Goal: Use online tool/utility: Utilize a website feature to perform a specific function

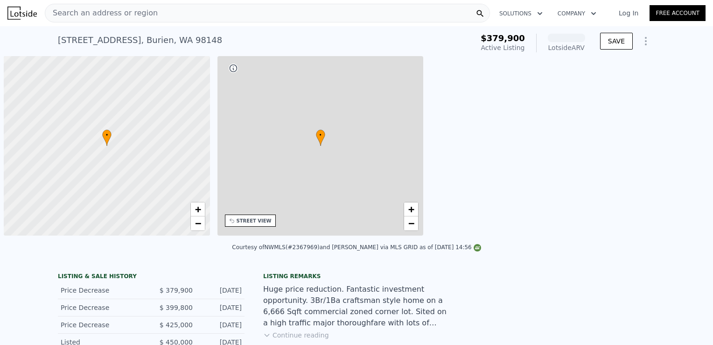
scroll to position [0, 4]
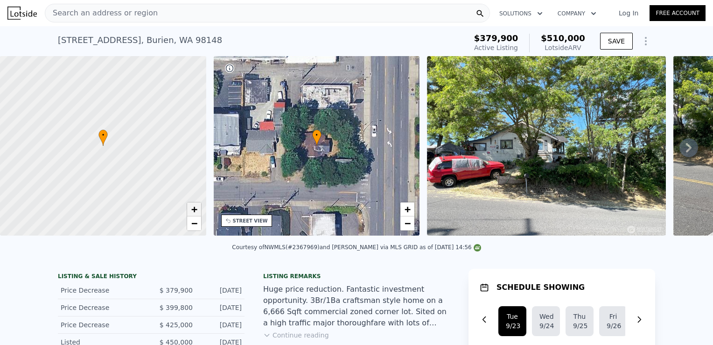
click at [198, 214] on link "+" at bounding box center [194, 209] width 14 height 14
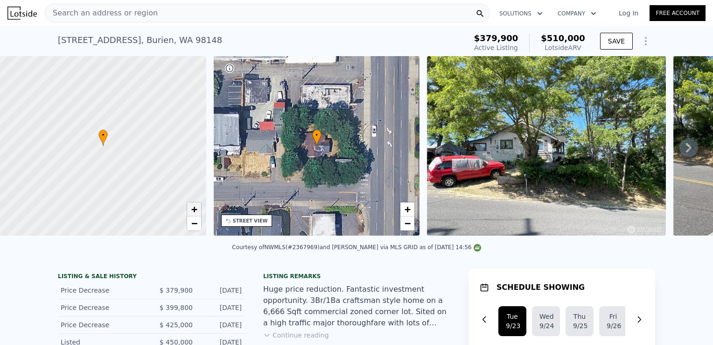
click at [198, 214] on link "+" at bounding box center [194, 209] width 14 height 14
drag, startPoint x: 176, startPoint y: 197, endPoint x: 120, endPoint y: 203, distance: 55.8
click at [120, 203] on div at bounding box center [102, 145] width 247 height 215
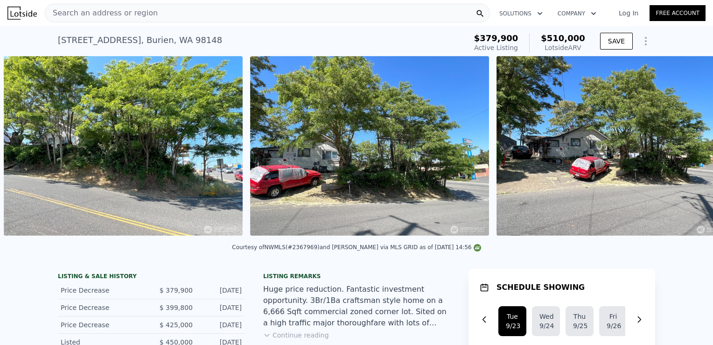
scroll to position [0, 1906]
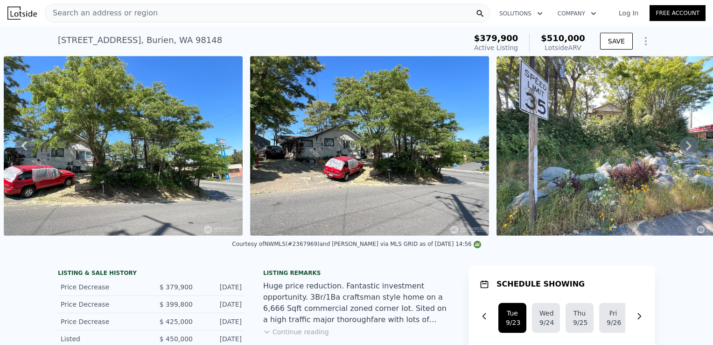
click at [700, 242] on div "Courtesy of NWMLS (#2367969) and John L. Scott Des Moines via MLS GRID as of 09…" at bounding box center [356, 246] width 713 height 22
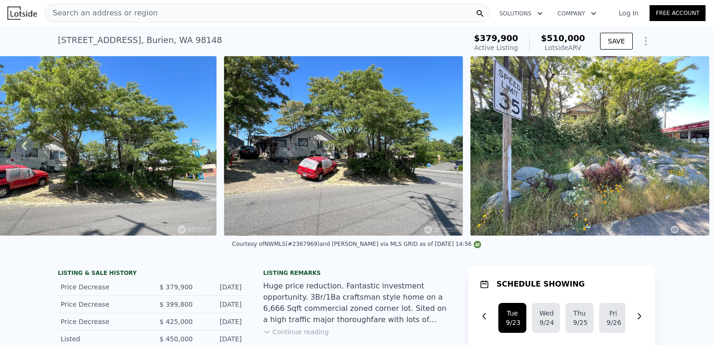
click at [640, 40] on icon "Show Options" at bounding box center [645, 40] width 11 height 11
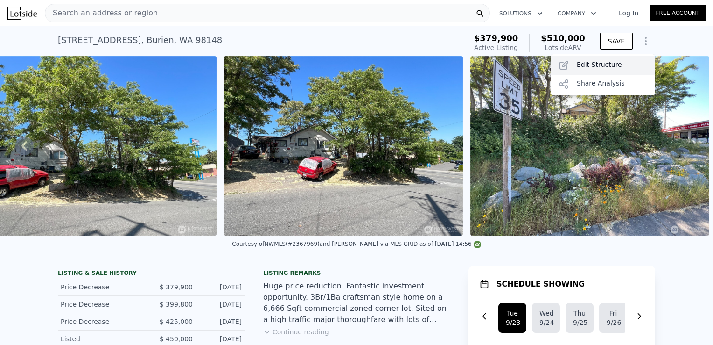
click at [604, 67] on div "Edit Structure" at bounding box center [603, 65] width 105 height 19
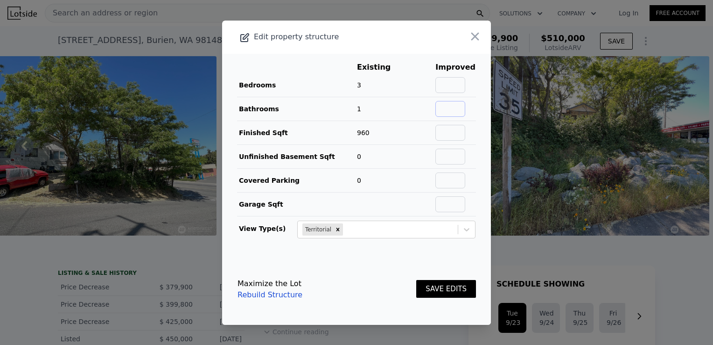
click at [445, 111] on input "text" at bounding box center [451, 109] width 30 height 16
type input "2"
click at [441, 132] on input "text" at bounding box center [451, 133] width 30 height 16
type input "1520"
click at [441, 157] on input "text" at bounding box center [451, 156] width 30 height 16
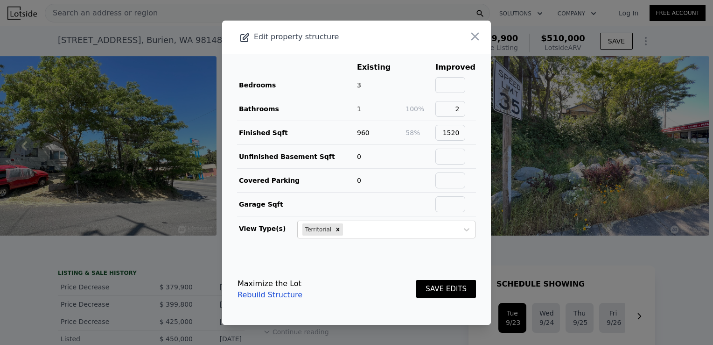
click at [439, 290] on button "SAVE EDITS" at bounding box center [446, 289] width 60 height 18
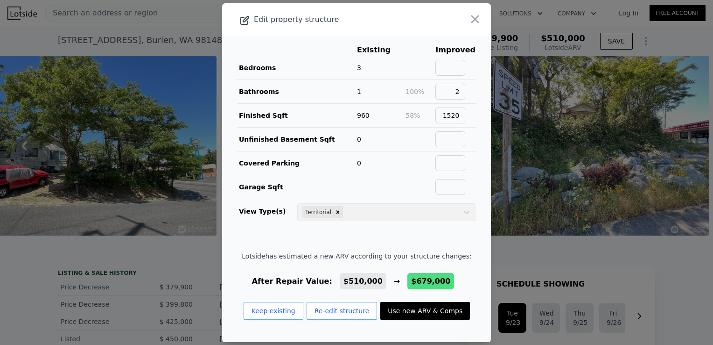
click at [407, 306] on button "Use new ARV & Comps" at bounding box center [425, 311] width 90 height 18
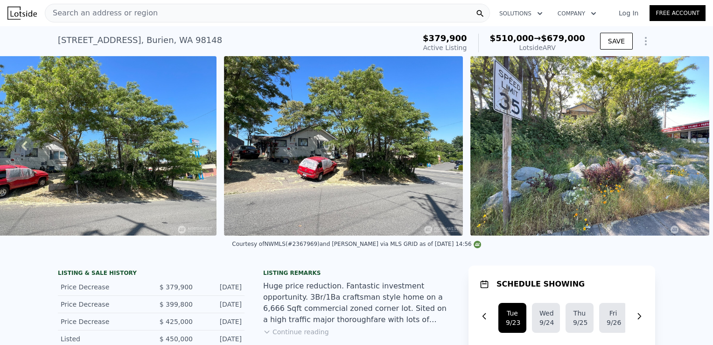
type input "4"
type input "0"
type input "1100"
type input "2040"
type input "6477"
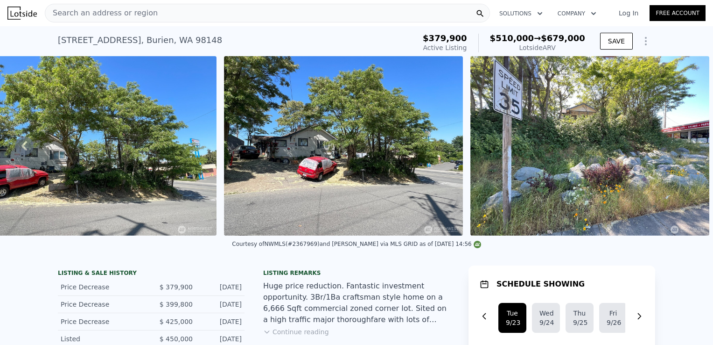
type input "8144"
type input "$ 679,000"
type input "$ 220,010"
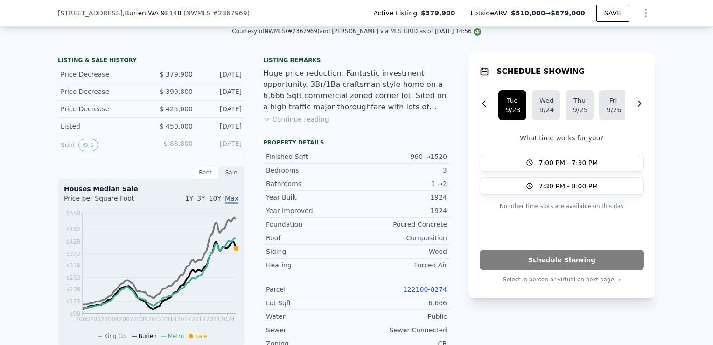
scroll to position [215, 0]
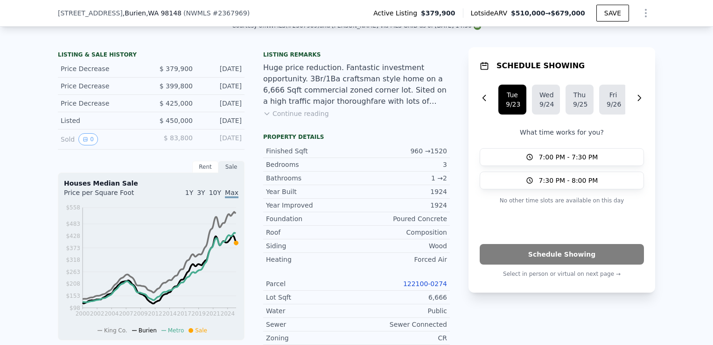
click at [417, 287] on link "122100-0274" at bounding box center [425, 283] width 44 height 7
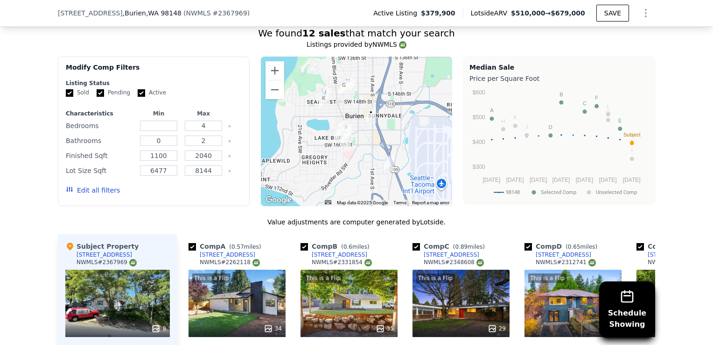
scroll to position [797, 0]
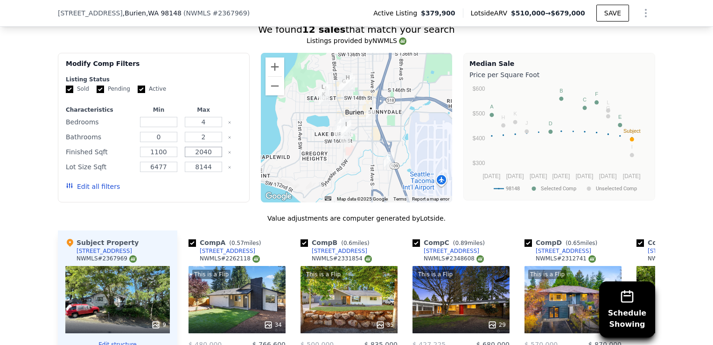
click at [211, 157] on input "2040" at bounding box center [203, 152] width 37 height 10
click at [155, 157] on input "1100" at bounding box center [158, 152] width 37 height 10
type input "1300"
click at [200, 157] on input "2040" at bounding box center [203, 152] width 37 height 10
drag, startPoint x: 207, startPoint y: 158, endPoint x: 191, endPoint y: 162, distance: 16.9
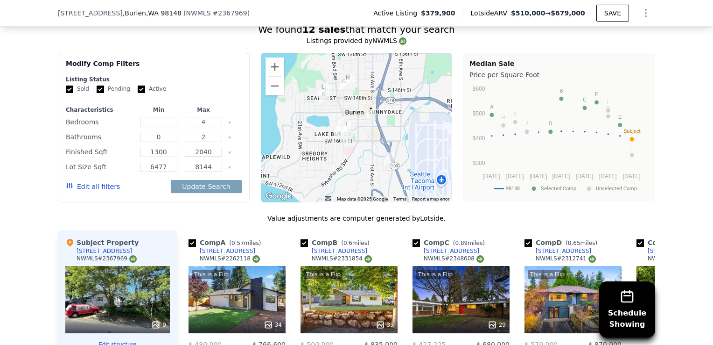
click at [191, 157] on input "2040" at bounding box center [203, 152] width 37 height 10
type input "1800"
click at [206, 192] on button "Update Search" at bounding box center [206, 186] width 70 height 13
checkbox input "false"
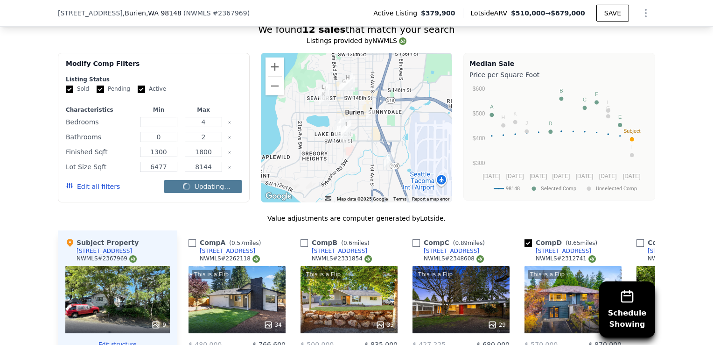
checkbox input "false"
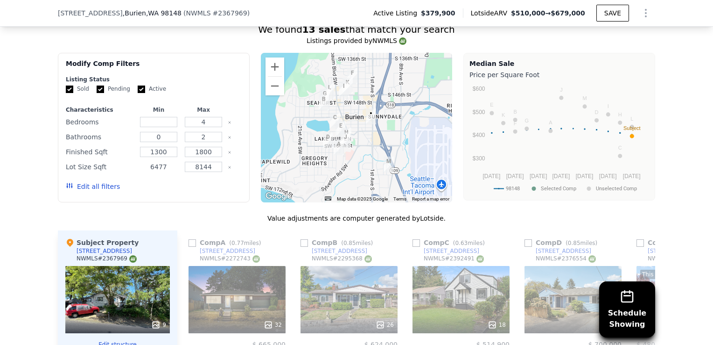
drag, startPoint x: 167, startPoint y: 173, endPoint x: 144, endPoint y: 175, distance: 23.4
click at [144, 172] on input "6477" at bounding box center [158, 167] width 37 height 10
type input "3500"
click at [214, 191] on button "Update Search" at bounding box center [206, 186] width 70 height 13
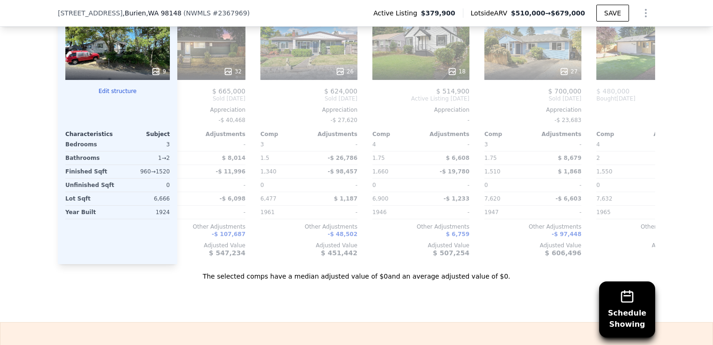
scroll to position [0, 0]
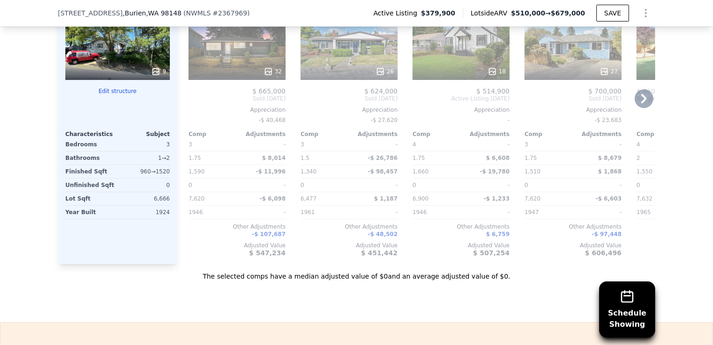
click at [235, 66] on div "32" at bounding box center [237, 46] width 97 height 67
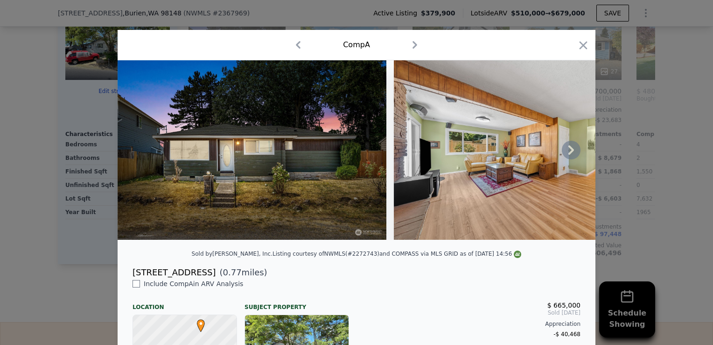
click at [570, 155] on icon at bounding box center [572, 149] width 6 height 9
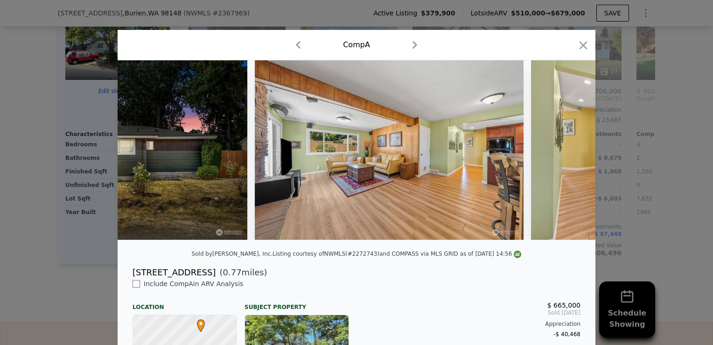
scroll to position [0, 224]
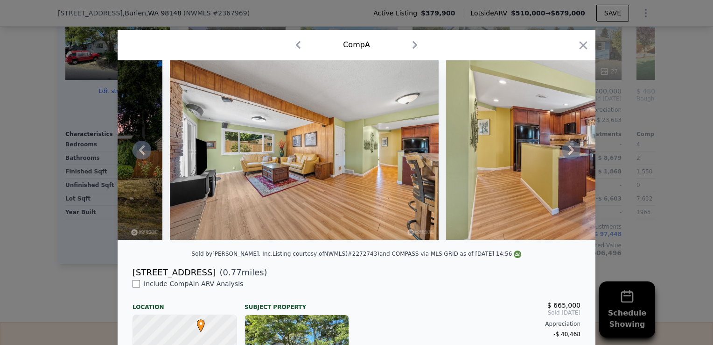
click at [570, 159] on icon at bounding box center [571, 150] width 19 height 19
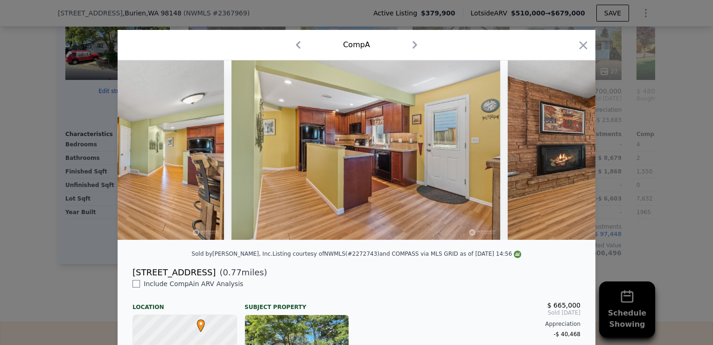
scroll to position [0, 448]
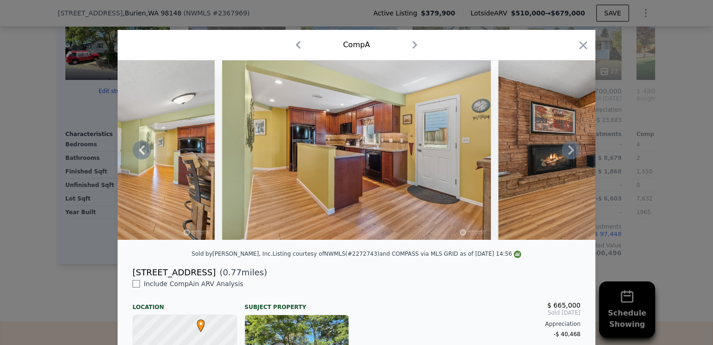
click at [570, 159] on icon at bounding box center [571, 150] width 19 height 19
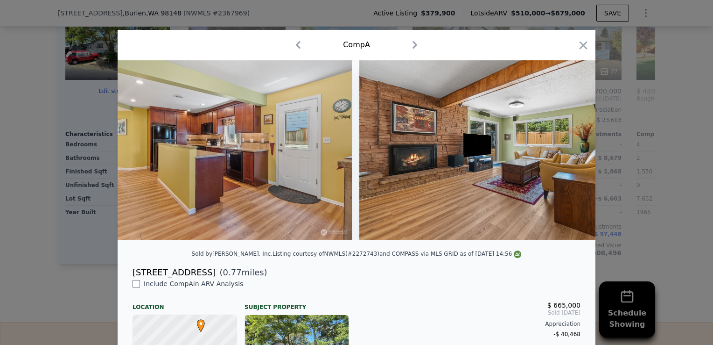
scroll to position [0, 672]
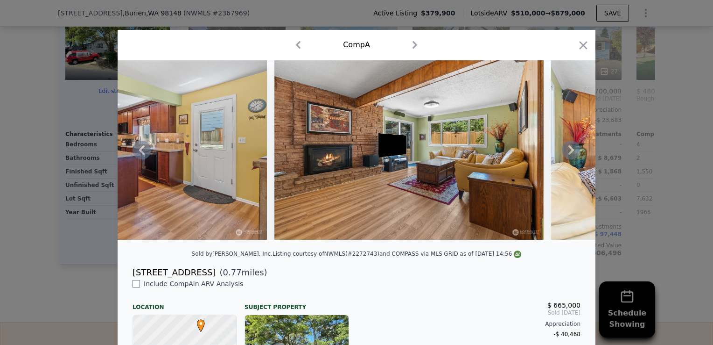
click at [570, 159] on icon at bounding box center [571, 150] width 19 height 19
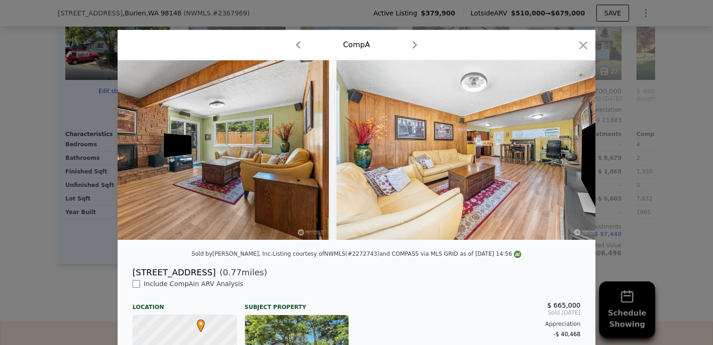
scroll to position [0, 896]
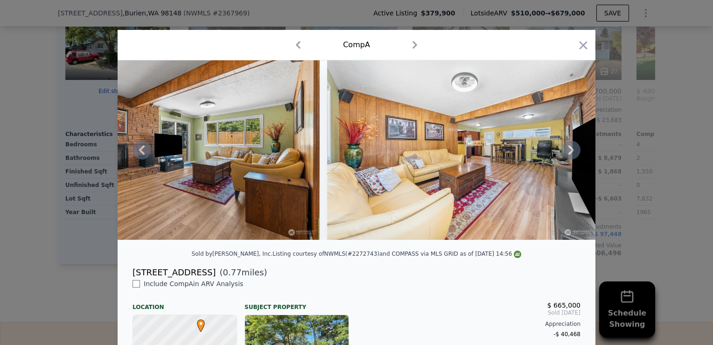
click at [570, 159] on icon at bounding box center [571, 150] width 19 height 19
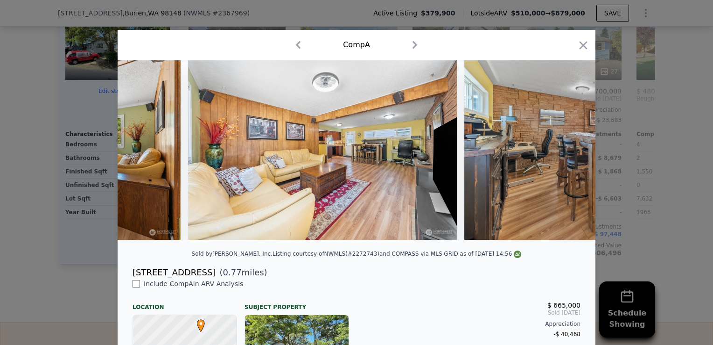
scroll to position [0, 1120]
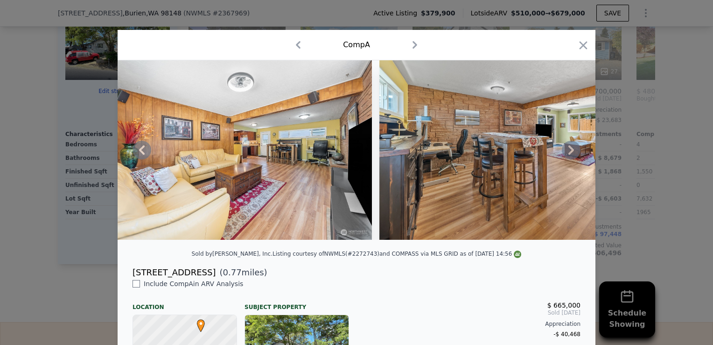
click at [572, 155] on icon at bounding box center [571, 150] width 19 height 19
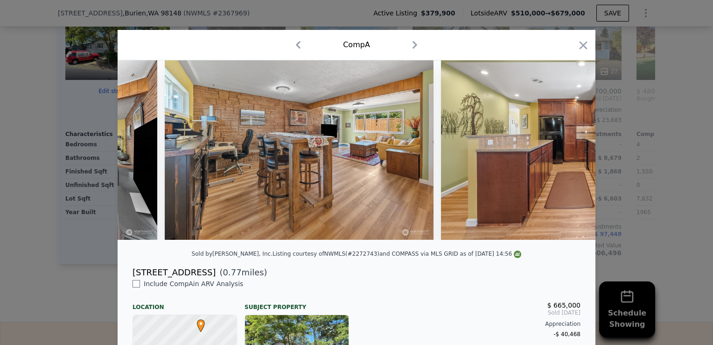
click at [571, 155] on img at bounding box center [575, 149] width 269 height 179
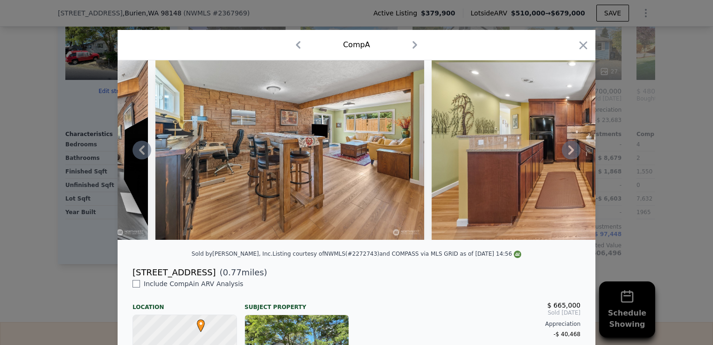
click at [571, 155] on icon at bounding box center [571, 150] width 19 height 19
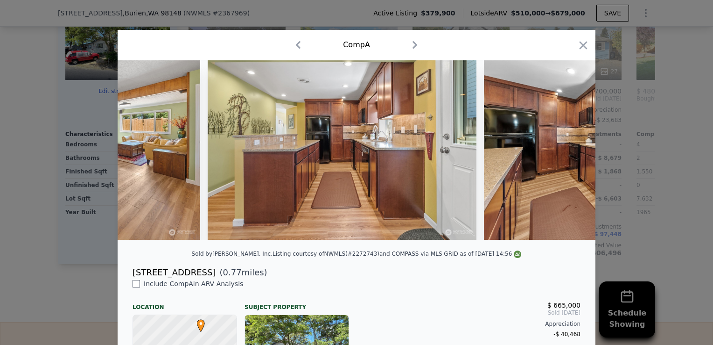
click at [571, 155] on div at bounding box center [357, 149] width 478 height 179
click at [571, 155] on icon at bounding box center [571, 150] width 19 height 19
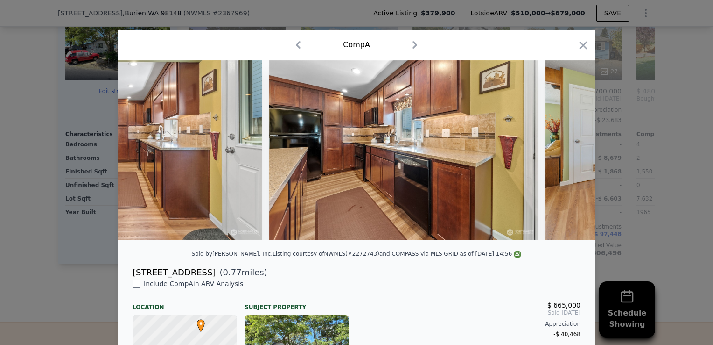
scroll to position [0, 1793]
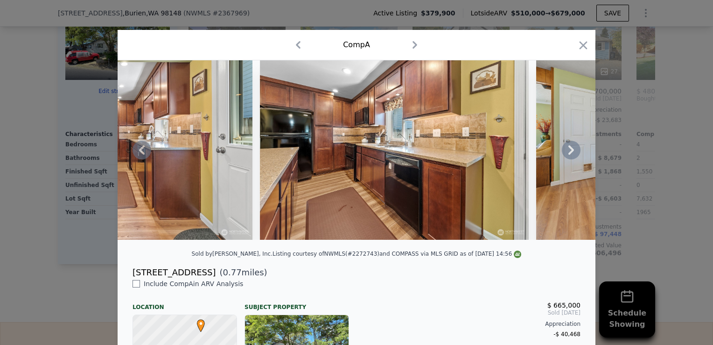
click at [571, 155] on icon at bounding box center [571, 150] width 19 height 19
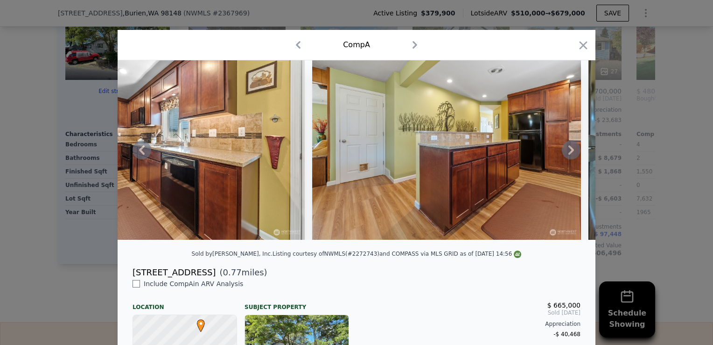
click at [571, 155] on icon at bounding box center [571, 150] width 19 height 19
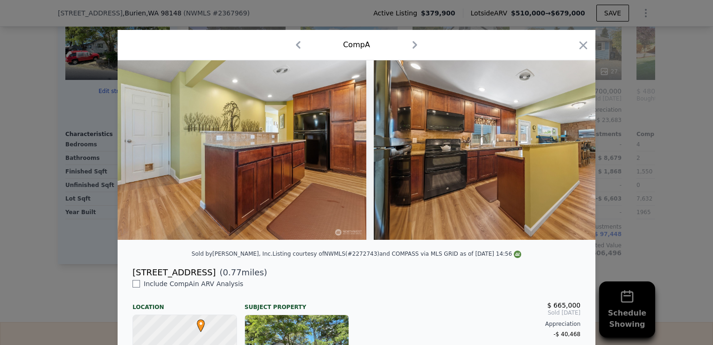
scroll to position [0, 2241]
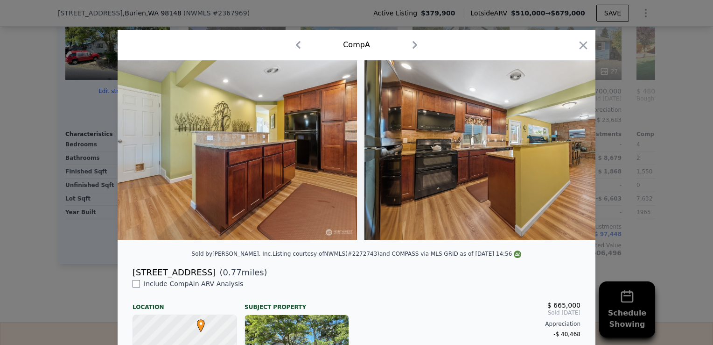
click at [571, 155] on div at bounding box center [357, 149] width 478 height 179
click at [571, 155] on icon at bounding box center [571, 150] width 19 height 19
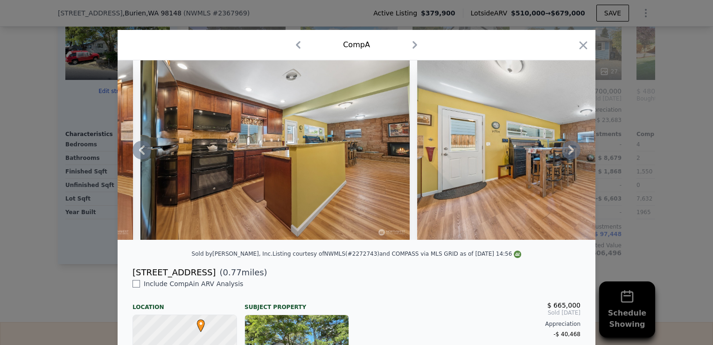
click at [571, 155] on icon at bounding box center [571, 150] width 19 height 19
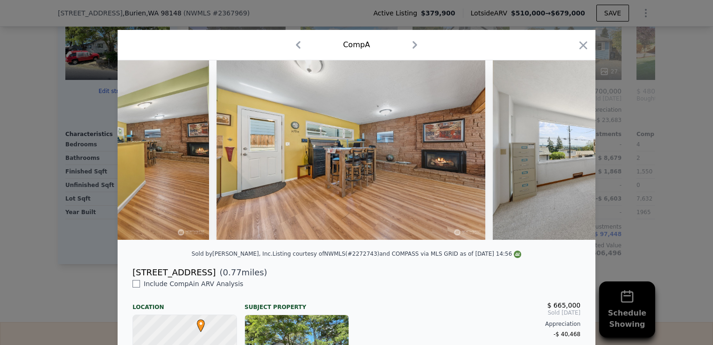
scroll to position [0, 2689]
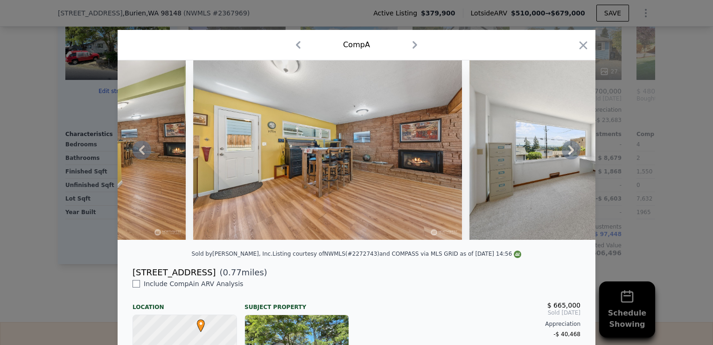
click at [571, 155] on icon at bounding box center [571, 150] width 19 height 19
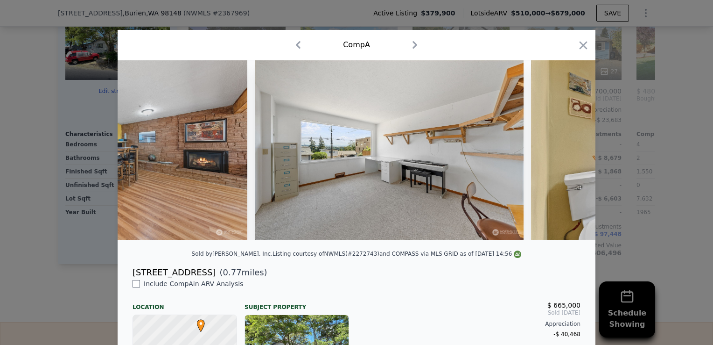
scroll to position [0, 2913]
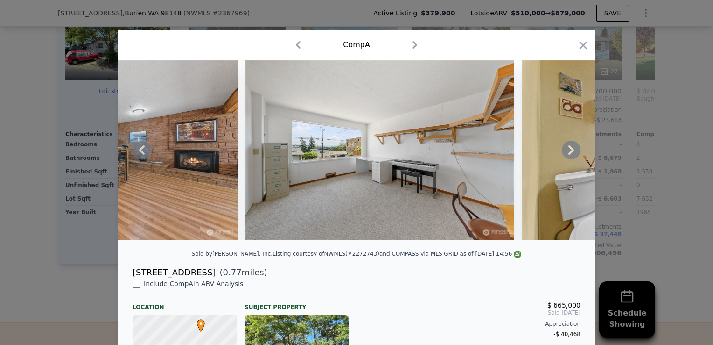
click at [571, 155] on icon at bounding box center [571, 150] width 19 height 19
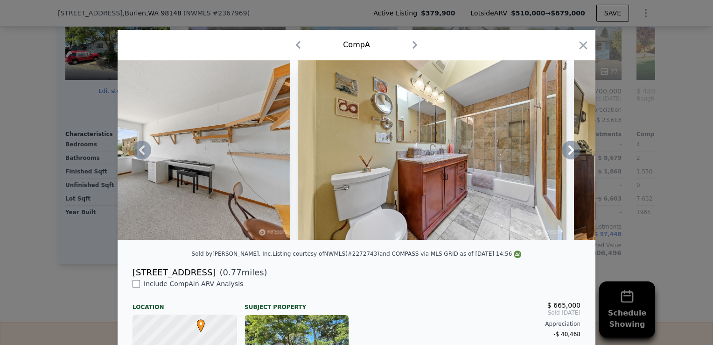
click at [571, 155] on icon at bounding box center [571, 150] width 19 height 19
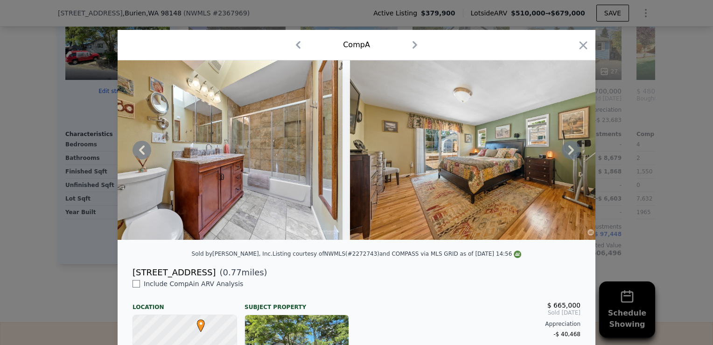
click at [571, 155] on icon at bounding box center [571, 150] width 19 height 19
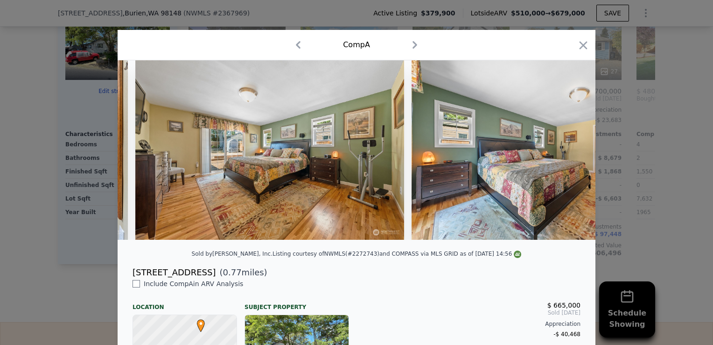
scroll to position [0, 3585]
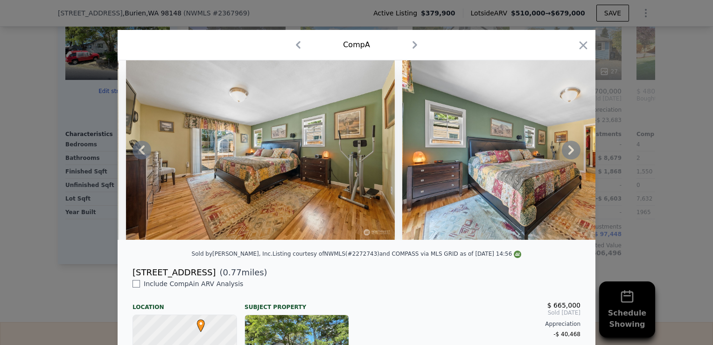
click at [571, 155] on icon at bounding box center [571, 150] width 19 height 19
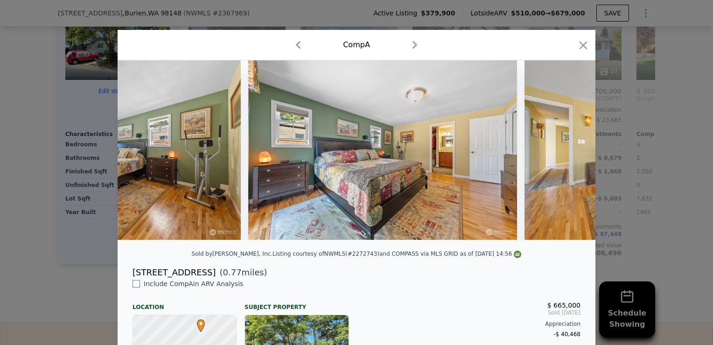
scroll to position [0, 3809]
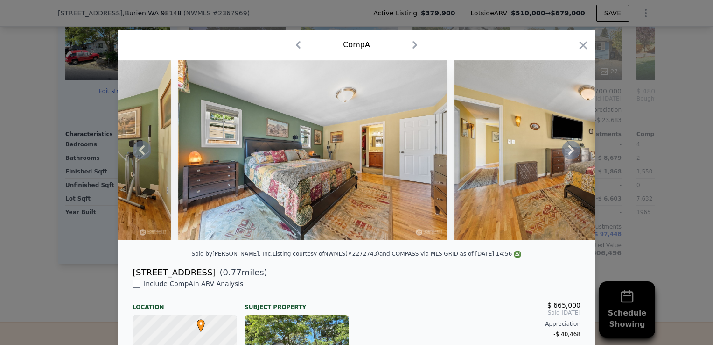
click at [571, 155] on icon at bounding box center [571, 150] width 19 height 19
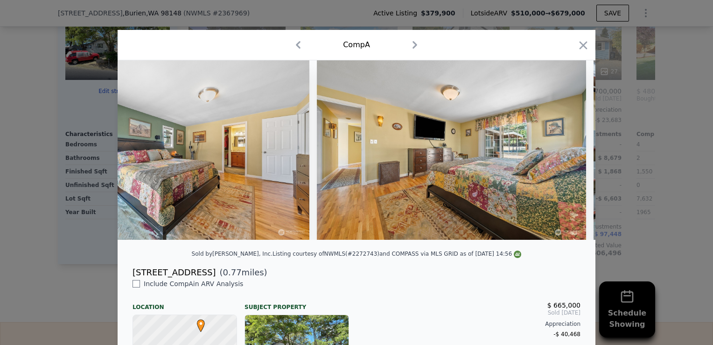
scroll to position [0, 4033]
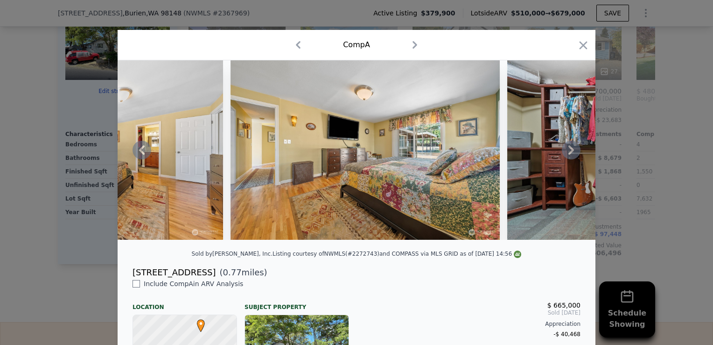
click at [571, 155] on icon at bounding box center [571, 150] width 19 height 19
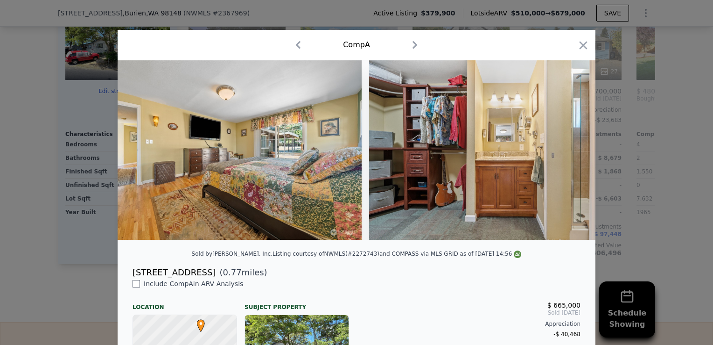
scroll to position [0, 4257]
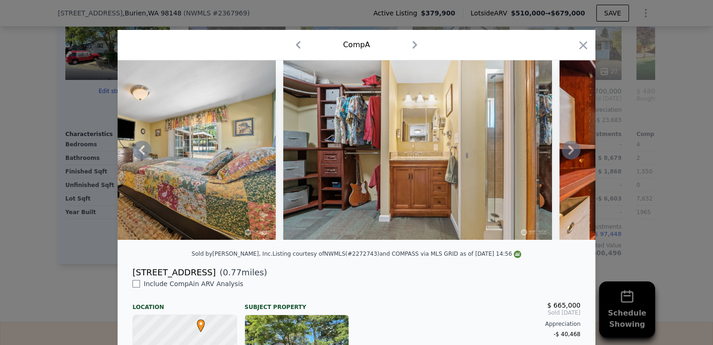
click at [571, 155] on icon at bounding box center [571, 150] width 19 height 19
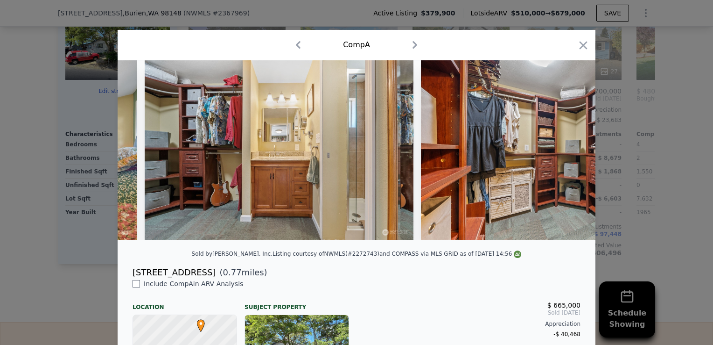
scroll to position [0, 4481]
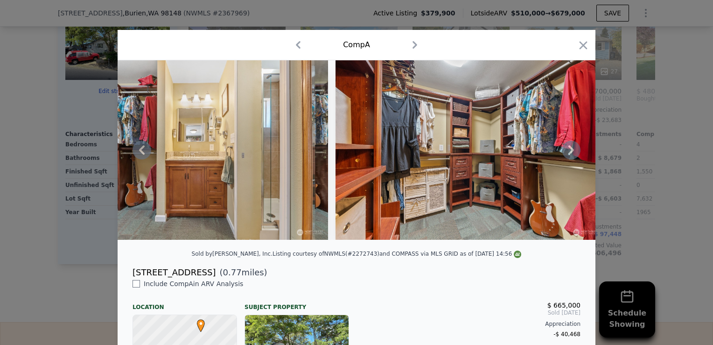
click at [571, 155] on icon at bounding box center [571, 150] width 19 height 19
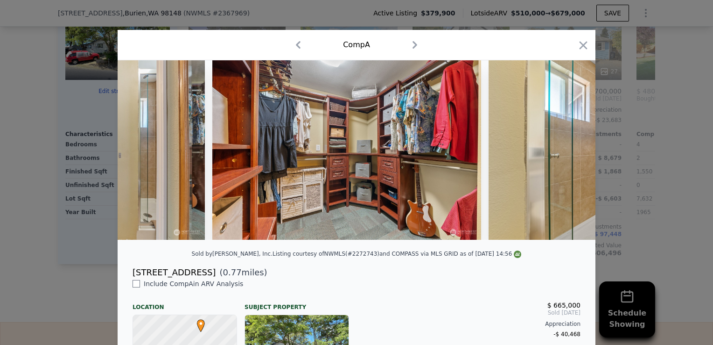
scroll to position [0, 4705]
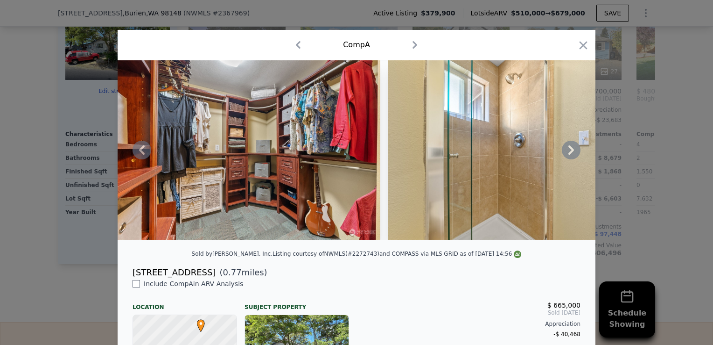
click at [571, 155] on icon at bounding box center [571, 150] width 19 height 19
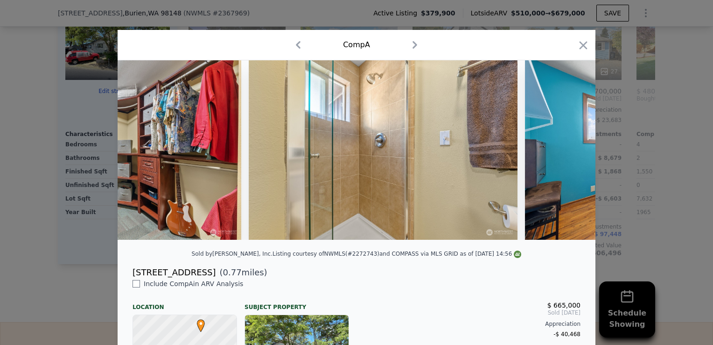
scroll to position [0, 4929]
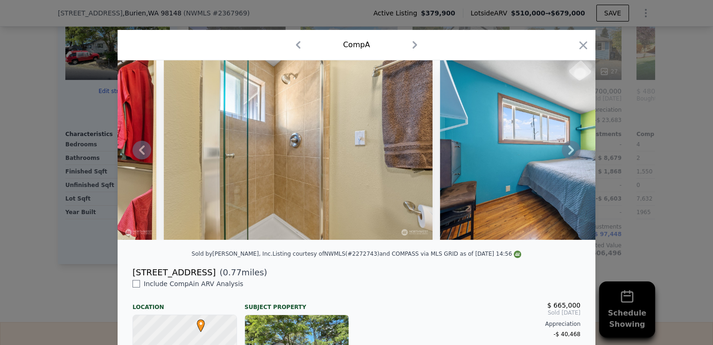
click at [571, 155] on icon at bounding box center [571, 150] width 19 height 19
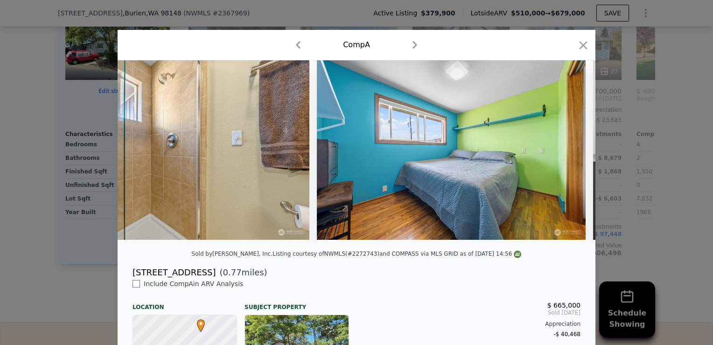
scroll to position [0, 5154]
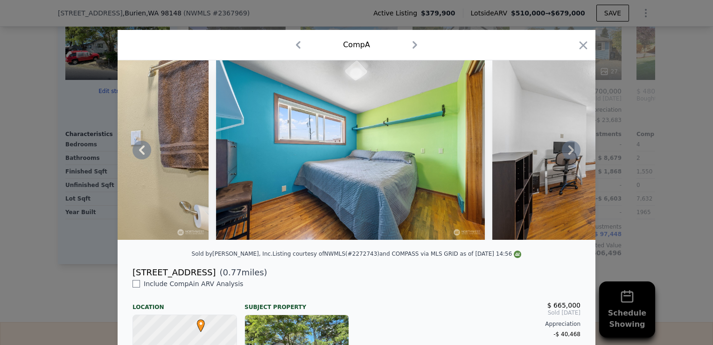
click at [571, 155] on icon at bounding box center [571, 150] width 19 height 19
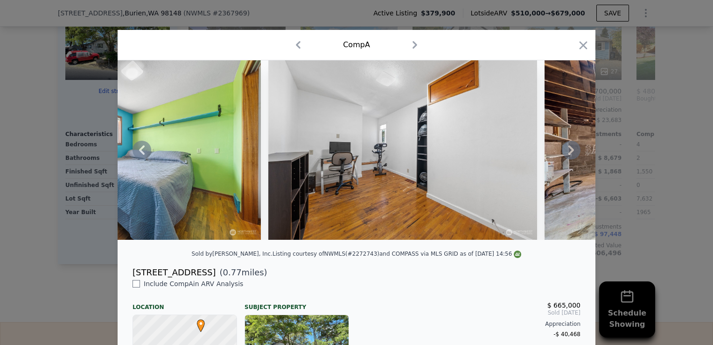
click at [571, 155] on icon at bounding box center [571, 150] width 19 height 19
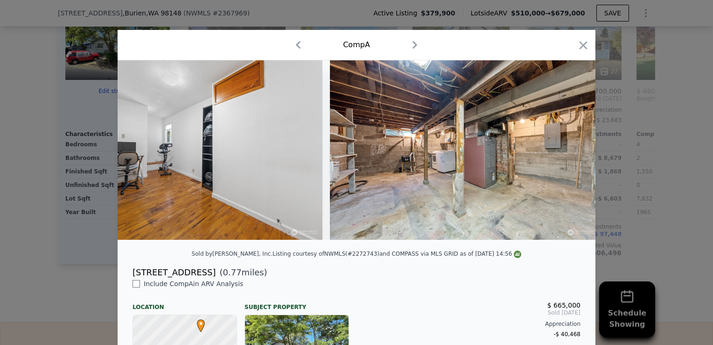
scroll to position [0, 5602]
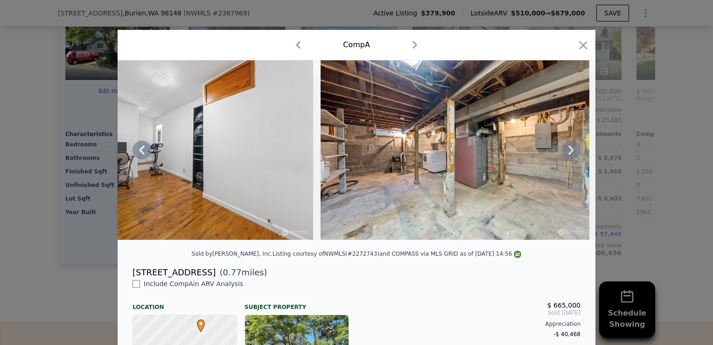
click at [571, 155] on icon at bounding box center [571, 150] width 19 height 19
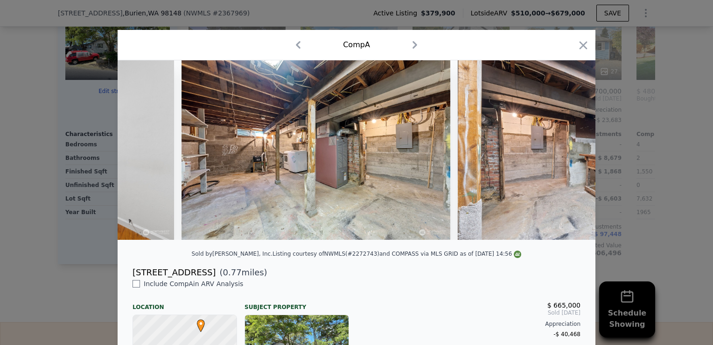
scroll to position [0, 5826]
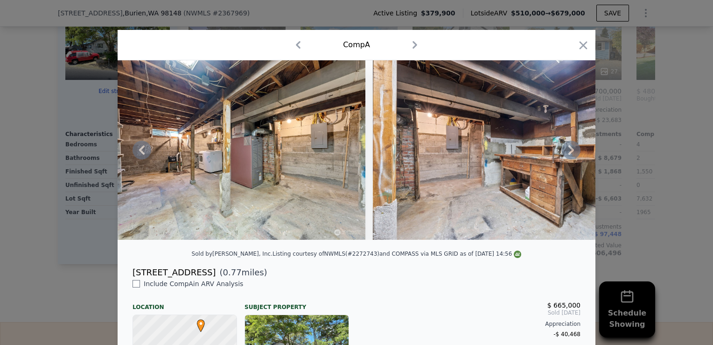
click at [571, 155] on icon at bounding box center [571, 150] width 19 height 19
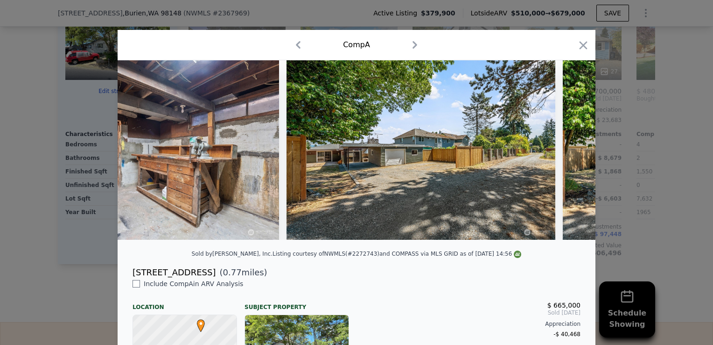
scroll to position [0, 6274]
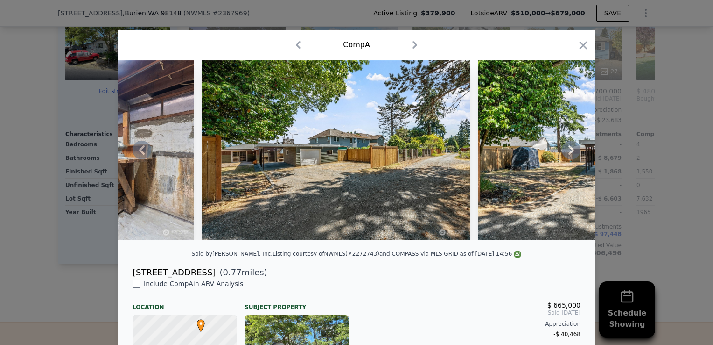
click at [571, 155] on icon at bounding box center [571, 150] width 19 height 19
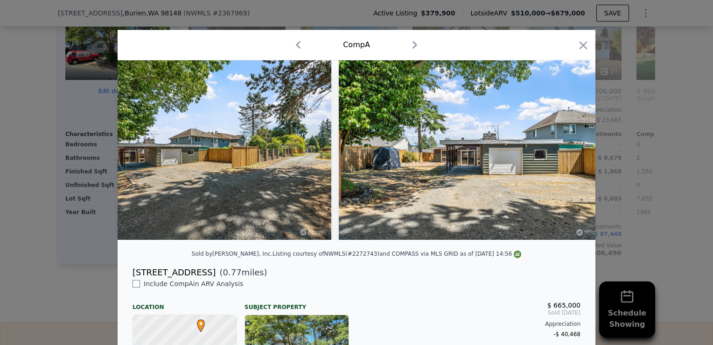
scroll to position [0, 6498]
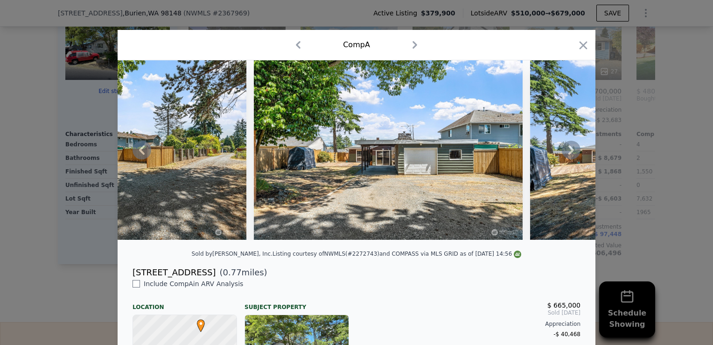
click at [573, 159] on icon at bounding box center [571, 150] width 19 height 19
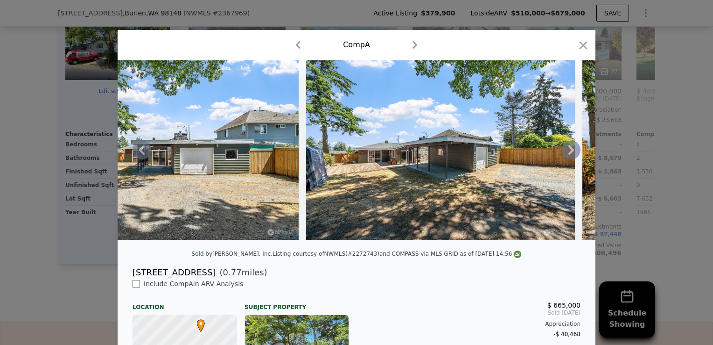
click at [573, 159] on icon at bounding box center [571, 150] width 19 height 19
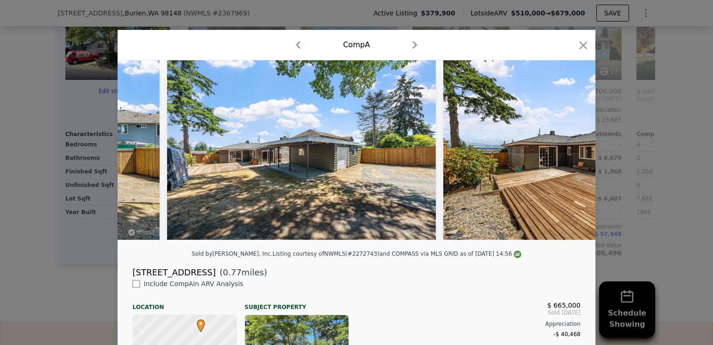
scroll to position [0, 6946]
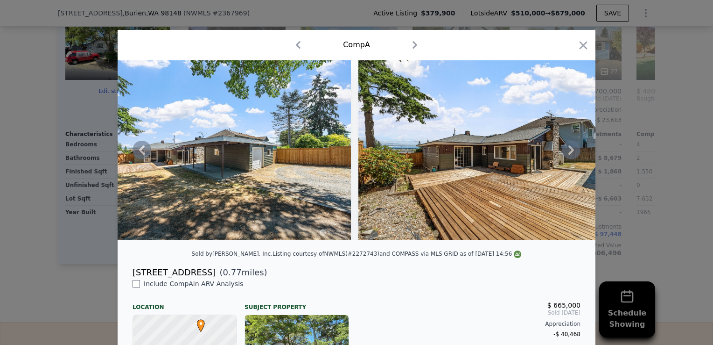
click at [573, 159] on icon at bounding box center [571, 150] width 19 height 19
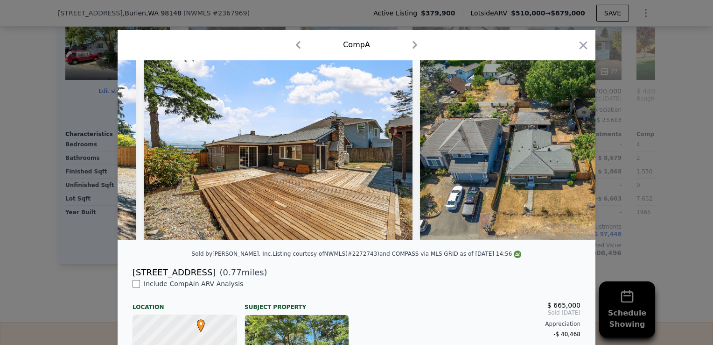
scroll to position [0, 7170]
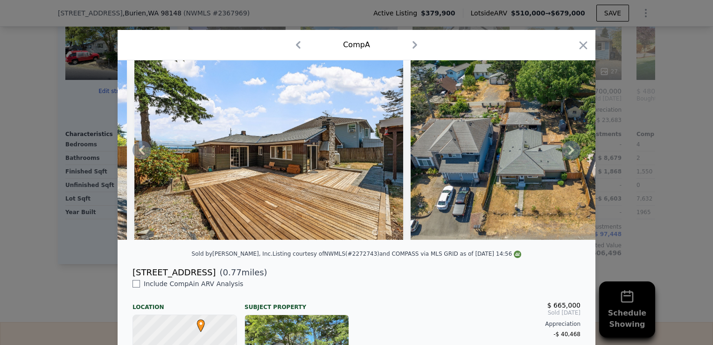
click at [573, 159] on icon at bounding box center [571, 150] width 19 height 19
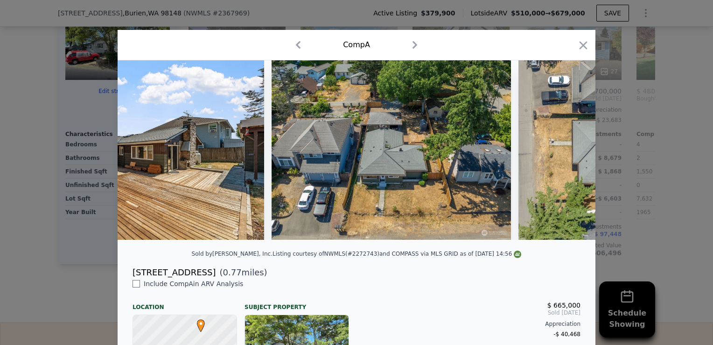
scroll to position [0, 7394]
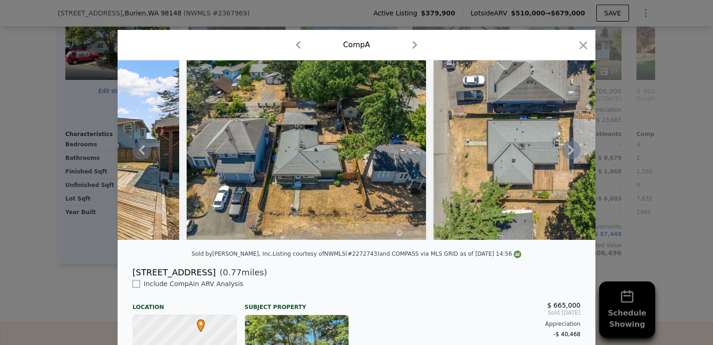
click at [573, 159] on icon at bounding box center [571, 150] width 19 height 19
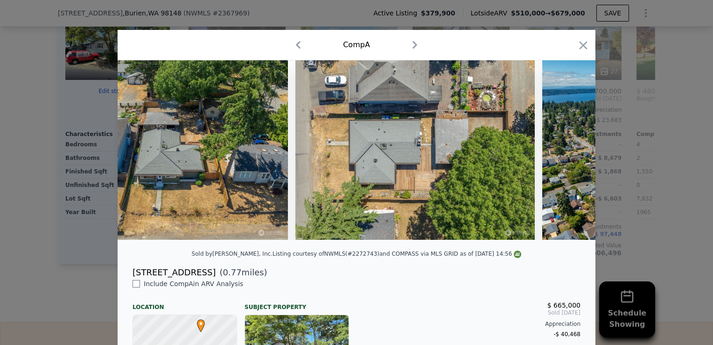
scroll to position [0, 7618]
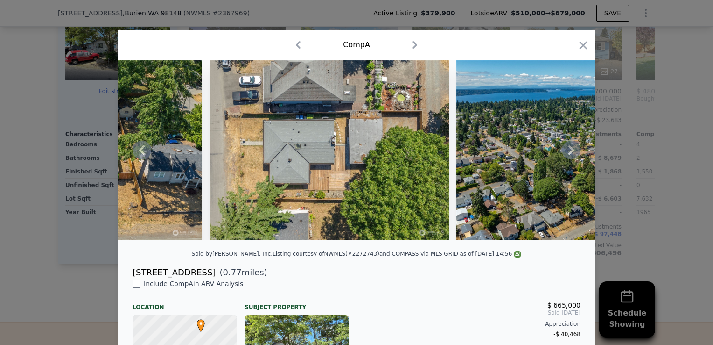
click at [573, 159] on icon at bounding box center [571, 150] width 19 height 19
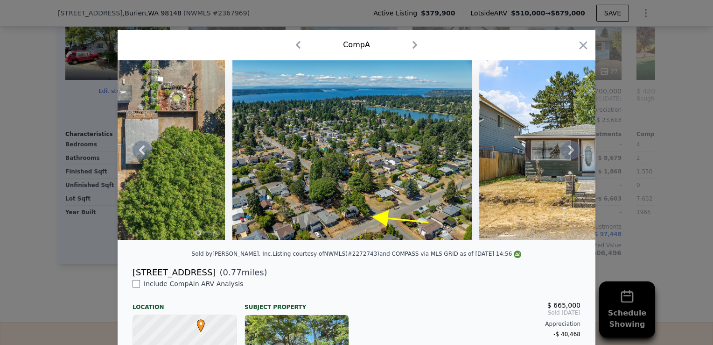
click at [573, 159] on icon at bounding box center [571, 150] width 19 height 19
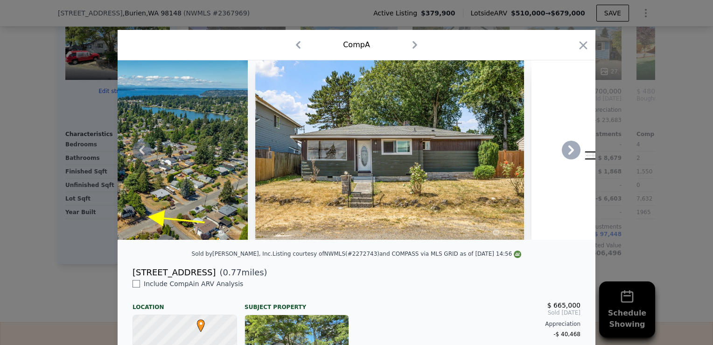
click at [573, 159] on icon at bounding box center [571, 150] width 19 height 19
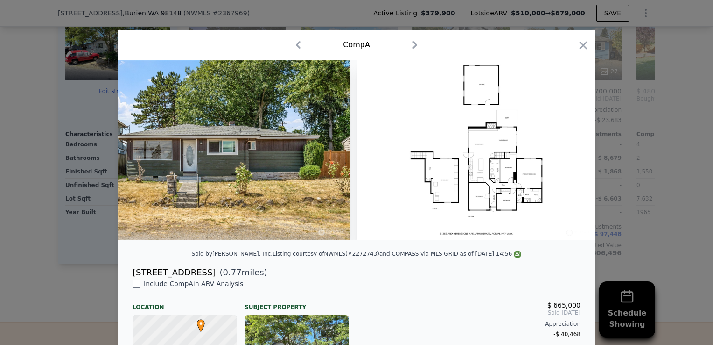
scroll to position [0, 8241]
click at [141, 152] on icon at bounding box center [142, 150] width 19 height 19
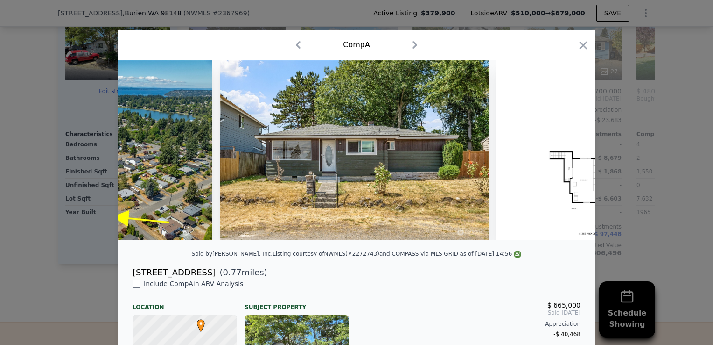
scroll to position [0, 8017]
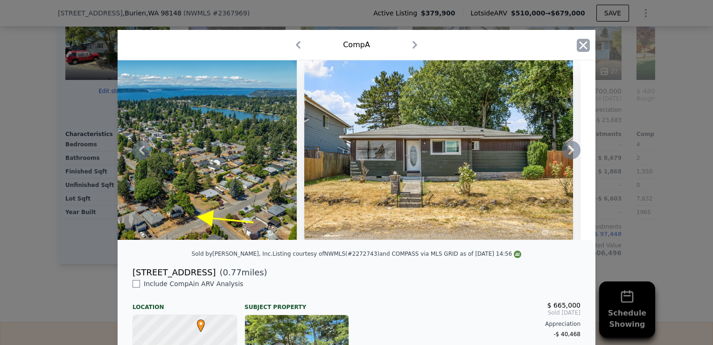
click at [580, 49] on icon "button" at bounding box center [583, 45] width 13 height 13
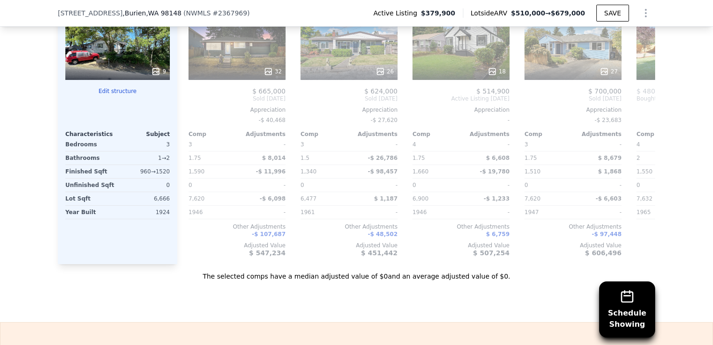
scroll to position [778, 0]
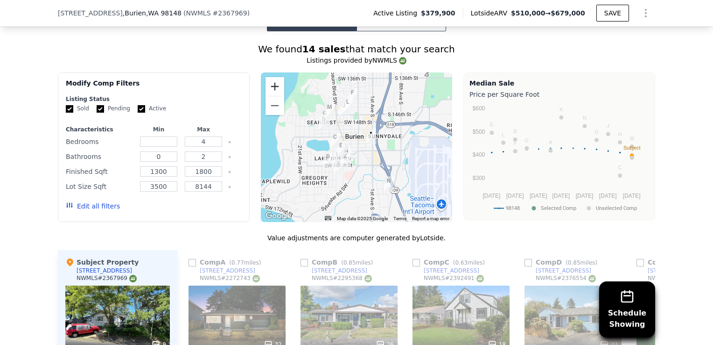
click at [275, 96] on button "Zoom in" at bounding box center [275, 86] width 19 height 19
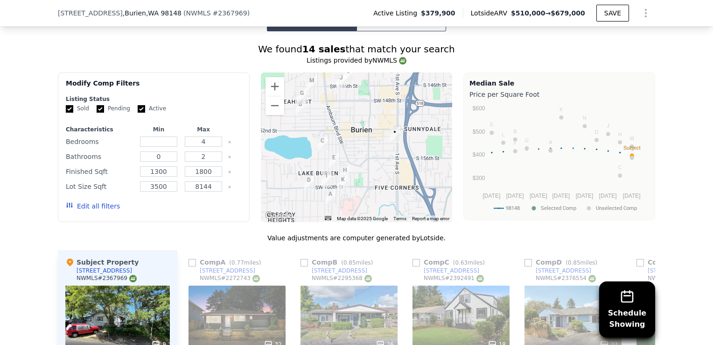
drag, startPoint x: 321, startPoint y: 111, endPoint x: 330, endPoint y: 115, distance: 10.2
click at [330, 115] on div at bounding box center [357, 146] width 192 height 149
click at [552, 274] on div "[STREET_ADDRESS]" at bounding box center [564, 270] width 56 height 7
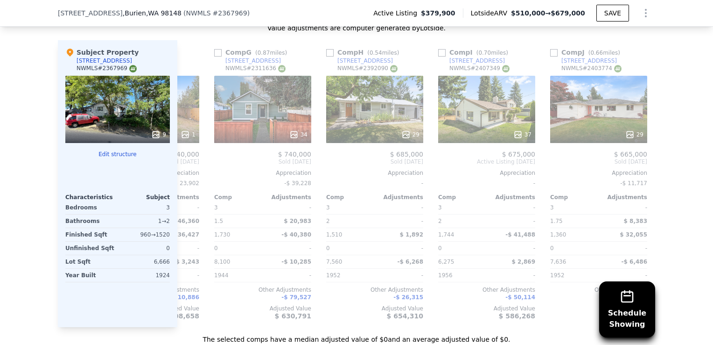
scroll to position [1009, 0]
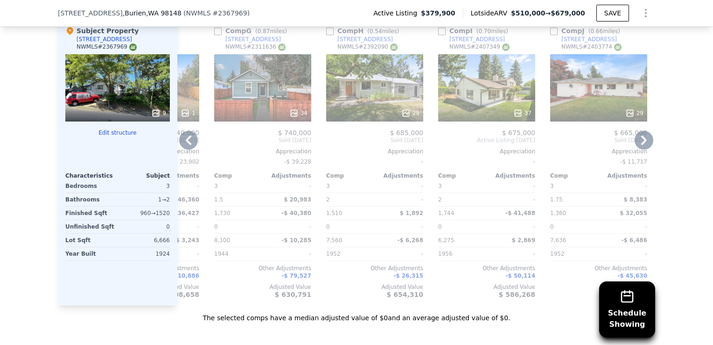
click at [458, 42] on div "[STREET_ADDRESS]" at bounding box center [478, 38] width 56 height 7
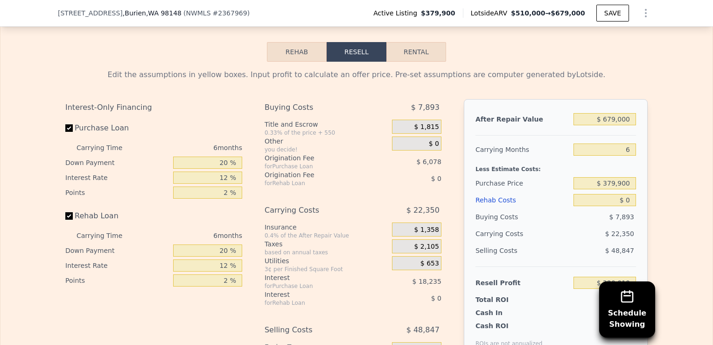
scroll to position [1368, 0]
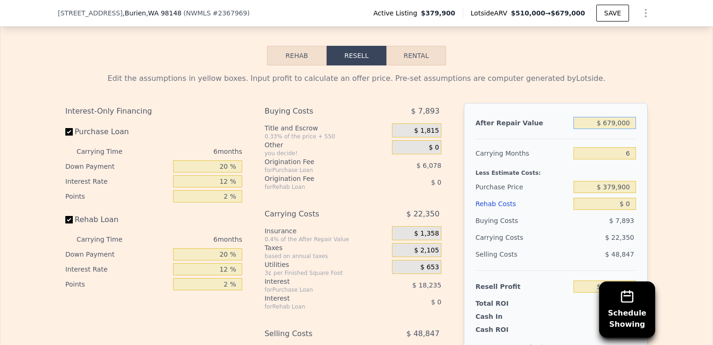
drag, startPoint x: 605, startPoint y: 135, endPoint x: 614, endPoint y: 137, distance: 9.4
click at [614, 129] on input "$ 679,000" at bounding box center [605, 123] width 63 height 12
type input "$ 26,000"
type input "-$ 385,237"
type input "$ 560,000"
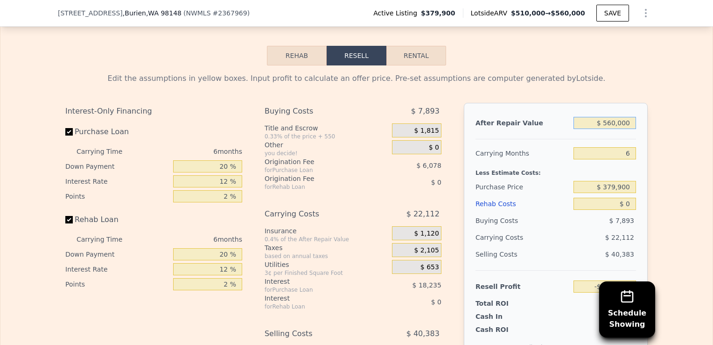
type input "$ 109,712"
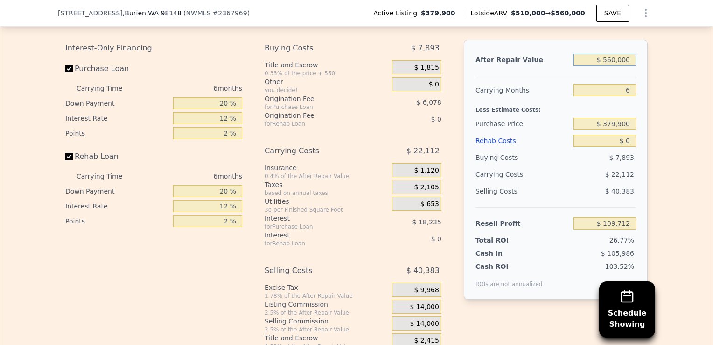
scroll to position [1424, 0]
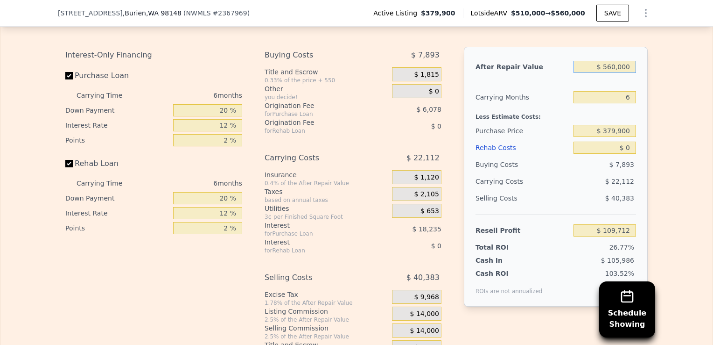
type input "$ 560,000"
drag, startPoint x: 629, startPoint y: 111, endPoint x: 623, endPoint y: 113, distance: 6.3
click at [623, 103] on input "6" at bounding box center [605, 97] width 63 height 12
type input "8"
type input "$ 102,342"
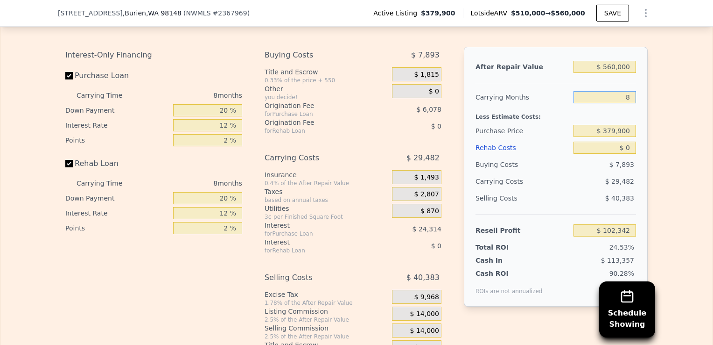
type input "8"
click at [628, 154] on input "$ 0" at bounding box center [605, 147] width 63 height 12
type input "$ 01,520"
type input "$ 100,702"
type input "$ 0152,000"
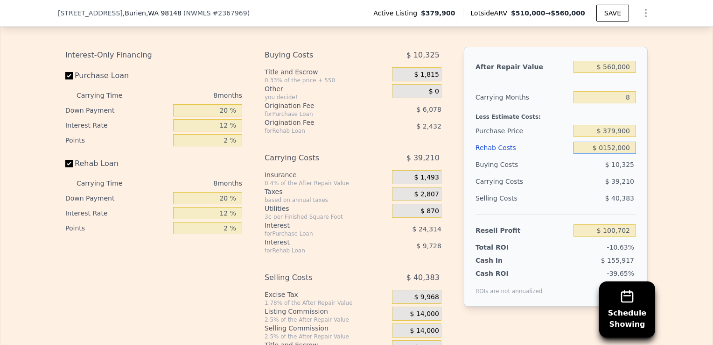
type input "-$ 61,818"
click at [606, 154] on input "$ 0152,000" at bounding box center [605, 147] width 63 height 12
click at [598, 173] on div "$ 10,325" at bounding box center [605, 164] width 63 height 17
type input "$ 152,000"
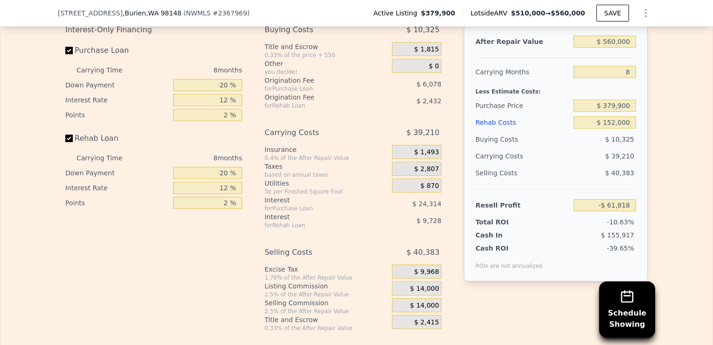
scroll to position [1467, 0]
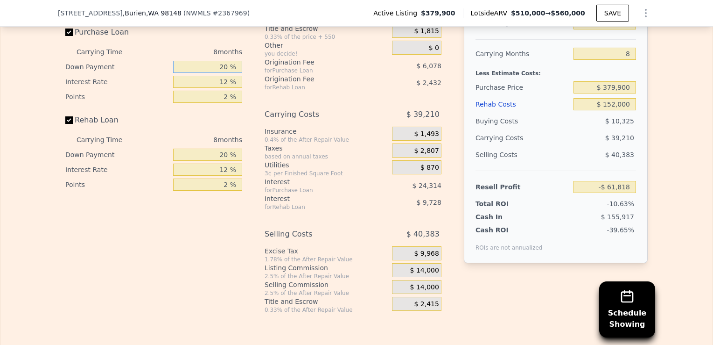
click at [221, 73] on input "20 %" at bounding box center [207, 67] width 69 height 12
type input "0 %"
type input "-$ 69,418"
type input "10 %"
type input "-$ 65,618"
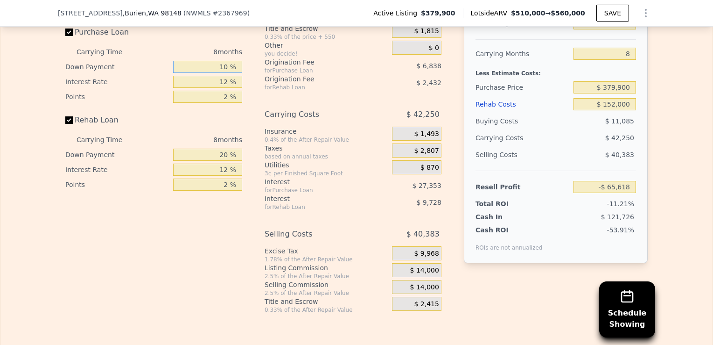
type input "10 %"
click at [224, 128] on div "Rehab Loan" at bounding box center [153, 122] width 177 height 21
click at [223, 88] on input "12 %" at bounding box center [207, 82] width 69 height 12
type input "10.5 %"
type input "-$ 62,202"
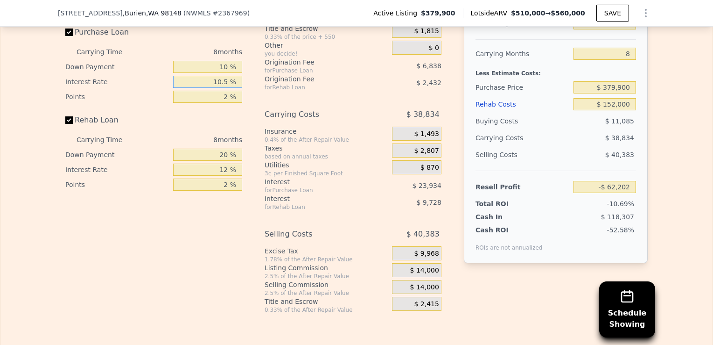
type input "10.5 %"
click at [215, 126] on div "Rehab Loan" at bounding box center [153, 122] width 177 height 21
click at [222, 103] on input "2 %" at bounding box center [207, 97] width 69 height 12
type input "1. %"
type input "-$ 58,783"
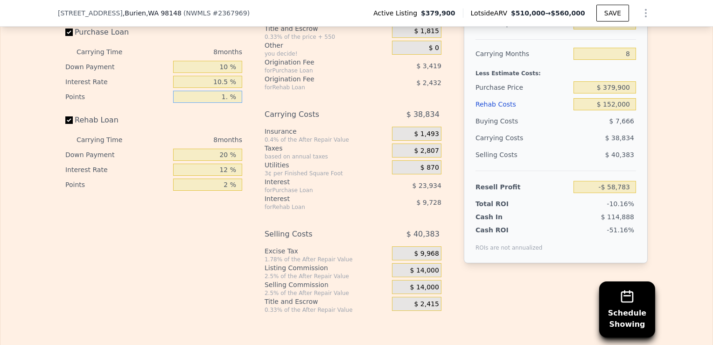
type input "1.5 %"
type input "-$ 60,493"
type input "1.5 %"
click at [222, 121] on div "Interest-Only Financing Purchase Loan Carrying Time 8 months Down Payment 10 % …" at bounding box center [153, 97] width 177 height 189
drag, startPoint x: 224, startPoint y: 163, endPoint x: 217, endPoint y: 168, distance: 7.8
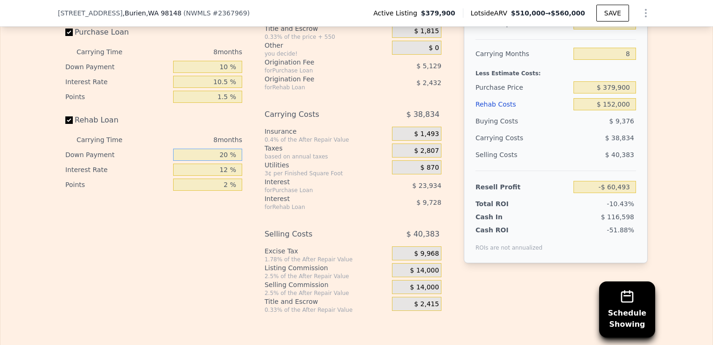
click at [217, 161] on input "20 %" at bounding box center [207, 154] width 69 height 12
type input "10 %"
type input "-$ 62,013"
type input "10 %"
click at [222, 176] on input "12 %" at bounding box center [207, 169] width 69 height 12
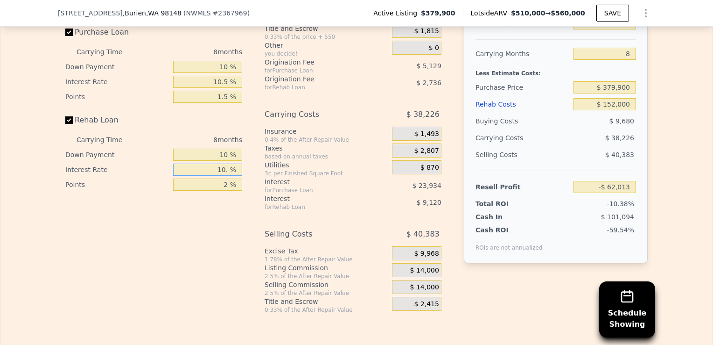
type input "10.5 %"
type input "-$ 60,645"
type input "10.5 %"
drag, startPoint x: 225, startPoint y: 198, endPoint x: 219, endPoint y: 201, distance: 6.9
click at [219, 190] on input "2 %" at bounding box center [207, 184] width 69 height 12
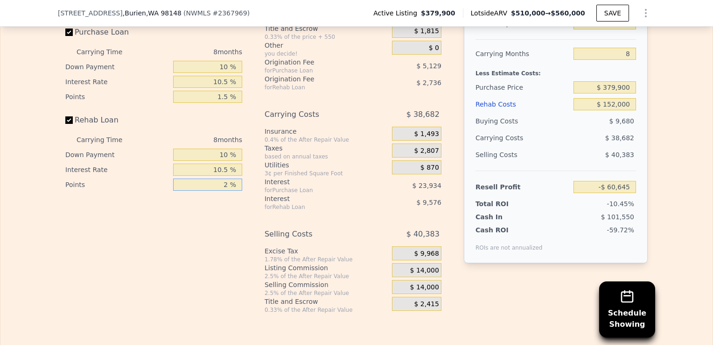
type input "1 %"
type input "-$ 59,277"
type input "1.5 %"
type input "-$ 59,961"
type input "1.5 %"
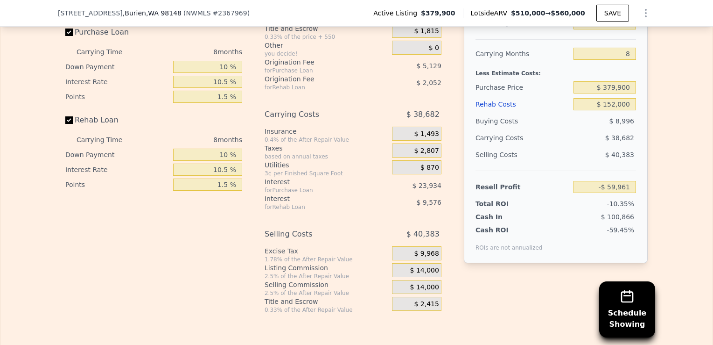
click at [221, 211] on div "Interest-Only Financing Purchase Loan Carrying Time 8 months Down Payment 10 % …" at bounding box center [157, 158] width 184 height 310
click at [422, 274] on span "$ 14,000" at bounding box center [424, 270] width 29 height 8
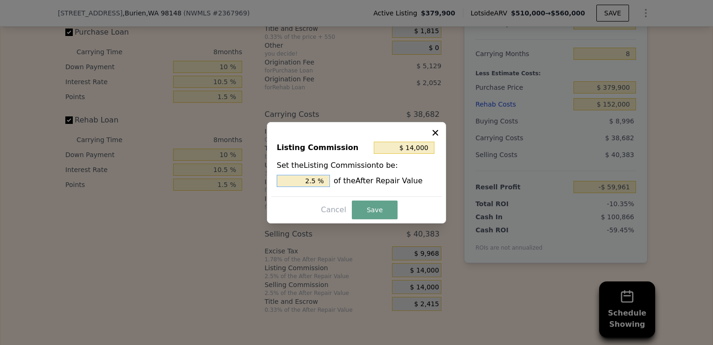
click at [307, 183] on input "2.5 %" at bounding box center [303, 181] width 53 height 12
type input "$ 8,400"
type input "1.5 %"
click at [370, 206] on button "Save" at bounding box center [375, 209] width 46 height 19
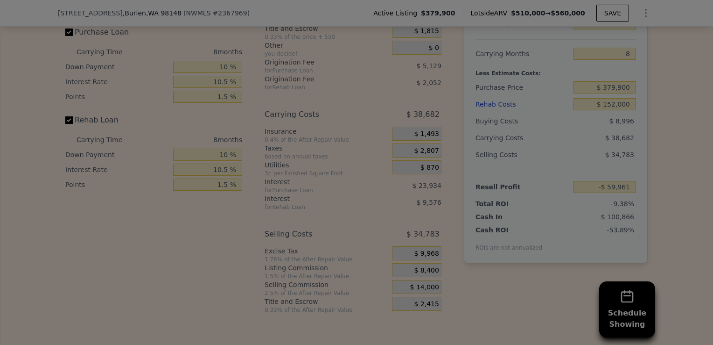
type input "-$ 54,361"
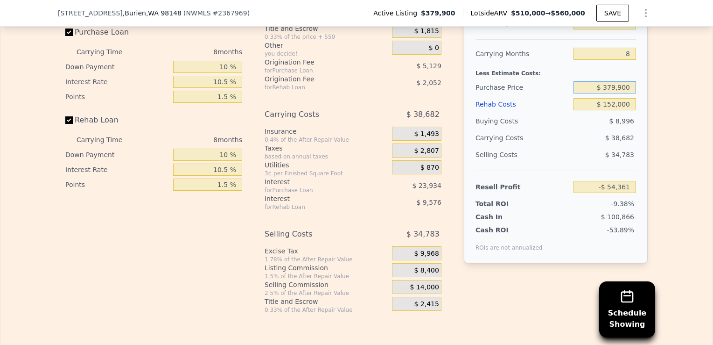
drag, startPoint x: 607, startPoint y: 101, endPoint x: 614, endPoint y: 102, distance: 7.1
click at [614, 93] on input "$ 379,900" at bounding box center [605, 87] width 63 height 12
drag, startPoint x: 602, startPoint y: 100, endPoint x: 614, endPoint y: 100, distance: 12.6
click at [614, 93] on input "$ 379,900" at bounding box center [605, 87] width 63 height 12
type input "$ 289,900"
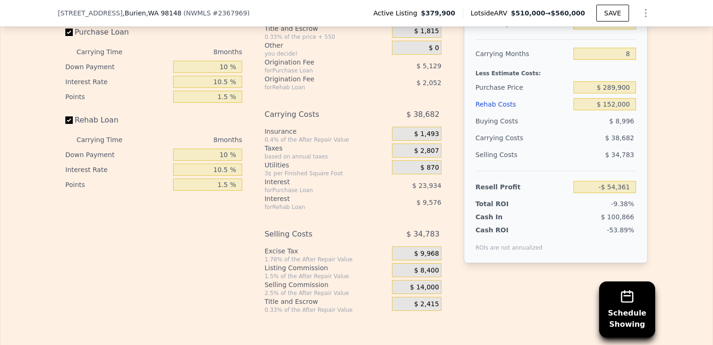
click at [566, 145] on div "$ 38,682" at bounding box center [587, 137] width 98 height 17
type input "$ 42,826"
click at [612, 93] on input "$ 289,900" at bounding box center [605, 87] width 63 height 12
drag, startPoint x: 613, startPoint y: 99, endPoint x: 607, endPoint y: 104, distance: 7.4
click at [607, 93] on input "$ 289,900" at bounding box center [605, 87] width 63 height 12
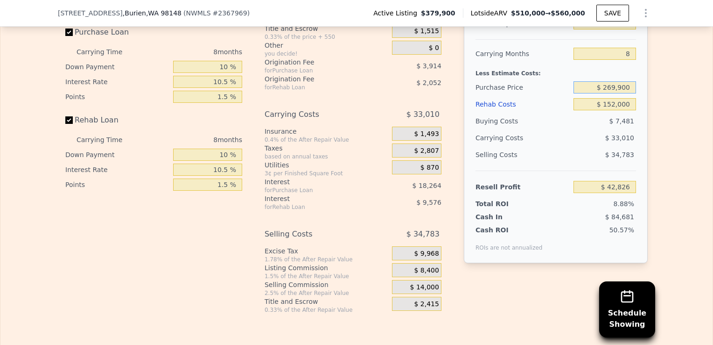
type input "$ 269,900"
click at [590, 129] on div "$ 7,481" at bounding box center [605, 120] width 63 height 17
type input "$ 64,426"
click at [652, 129] on div "Edit the assumptions in yellow boxes. Input profit to calculate an offer price.…" at bounding box center [356, 139] width 712 height 347
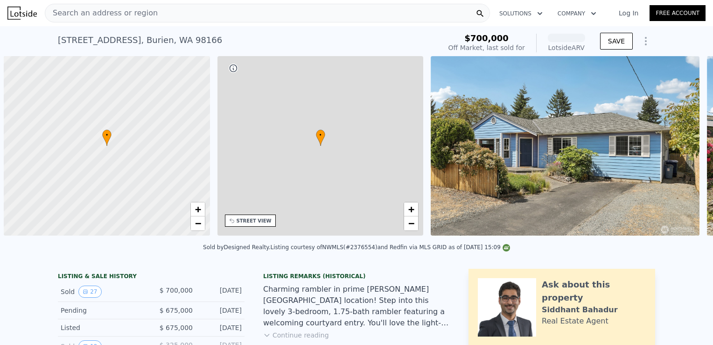
scroll to position [0, 4]
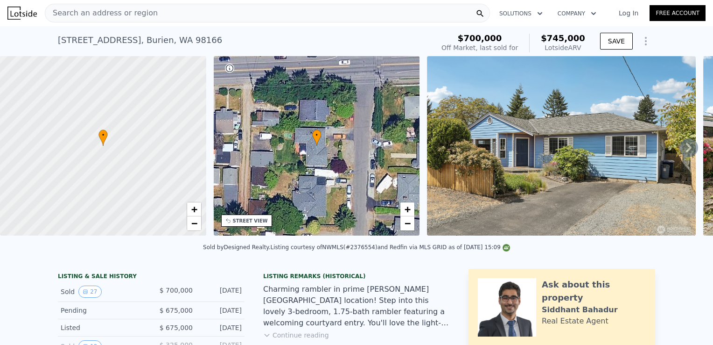
click at [686, 152] on icon at bounding box center [689, 147] width 6 height 9
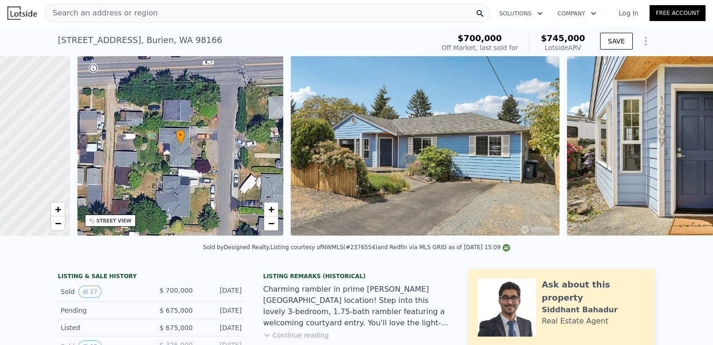
scroll to position [0, 217]
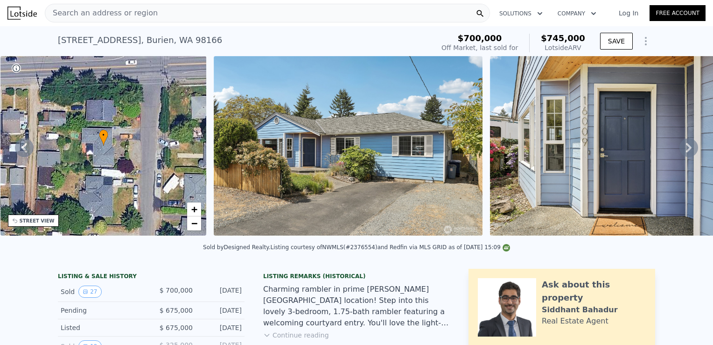
click at [686, 152] on icon at bounding box center [689, 147] width 6 height 9
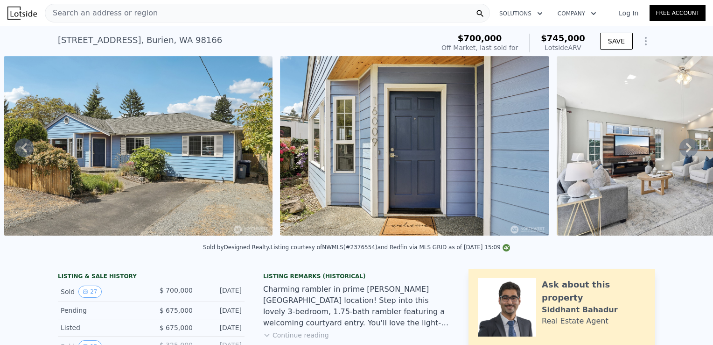
click at [686, 152] on icon at bounding box center [689, 147] width 6 height 9
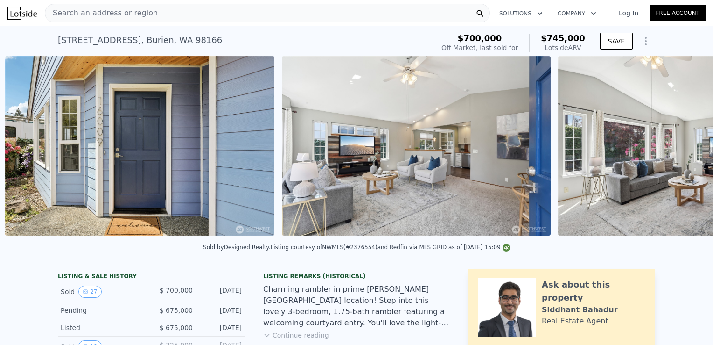
scroll to position [0, 703]
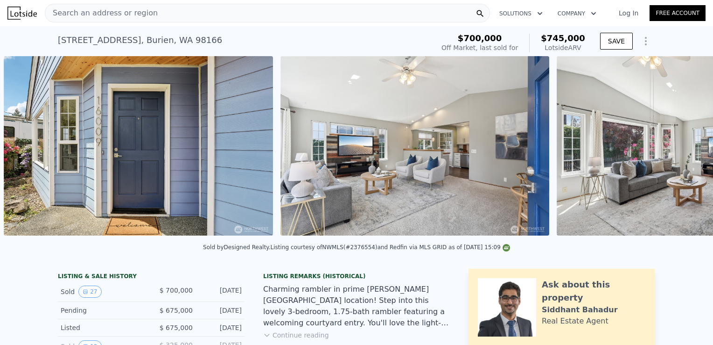
click at [680, 152] on img at bounding box center [691, 145] width 269 height 179
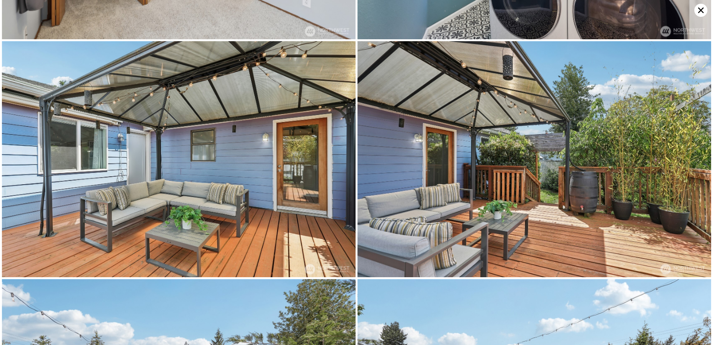
scroll to position [2353, 0]
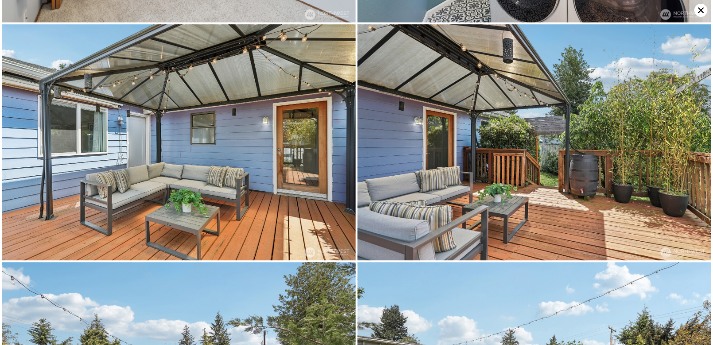
click at [702, 10] on icon at bounding box center [701, 10] width 6 height 6
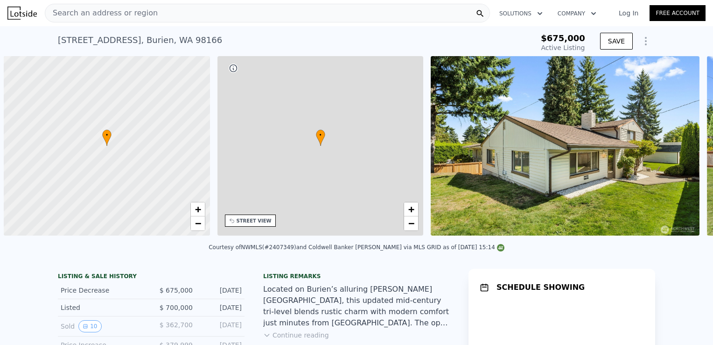
scroll to position [0, 4]
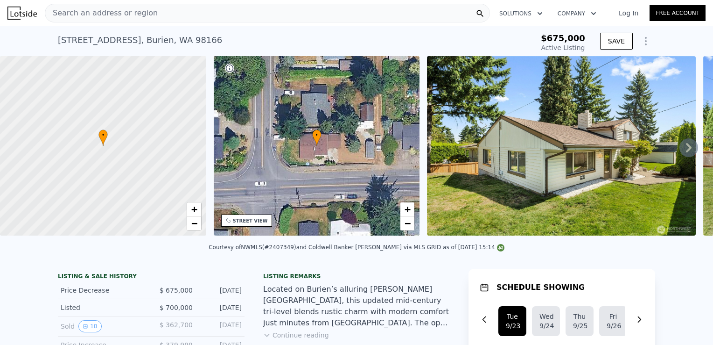
click at [672, 179] on img at bounding box center [561, 145] width 269 height 179
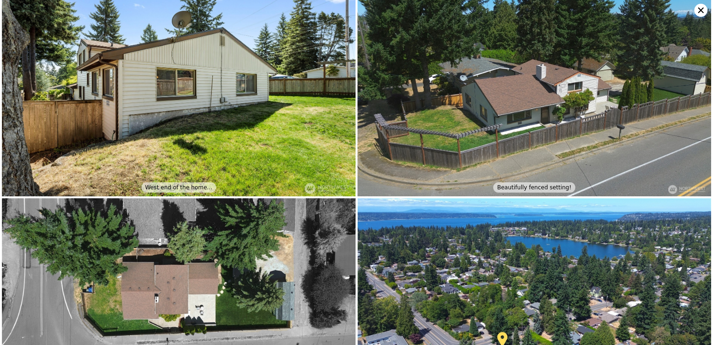
scroll to position [3345, 0]
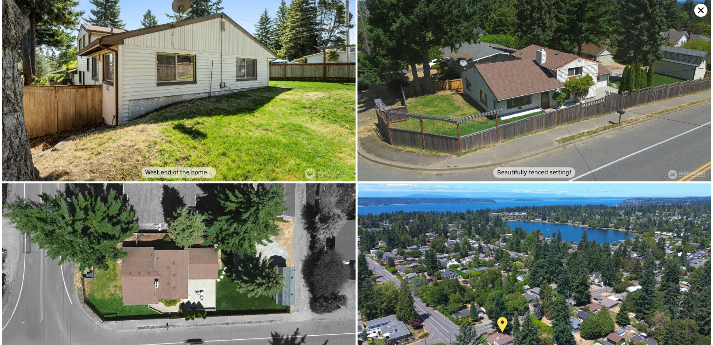
click at [702, 10] on icon at bounding box center [701, 10] width 6 height 6
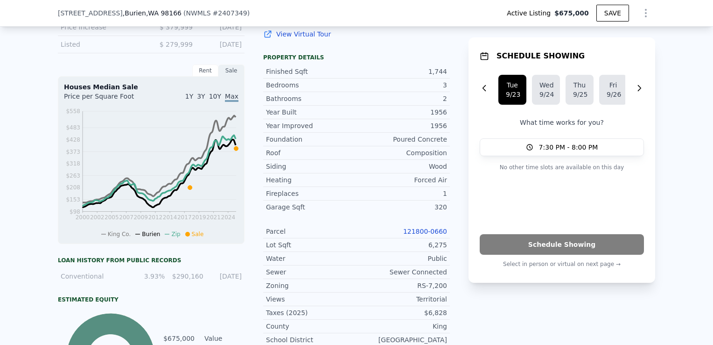
scroll to position [317, 0]
